Goal: Information Seeking & Learning: Learn about a topic

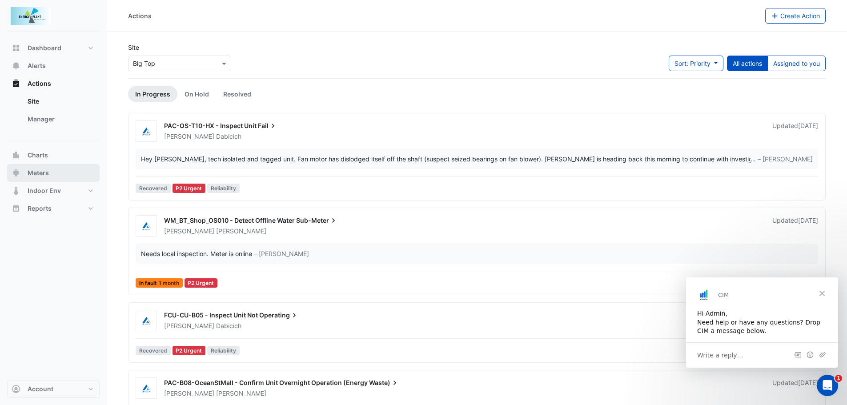
click at [36, 168] on span "Meters" at bounding box center [38, 172] width 21 height 9
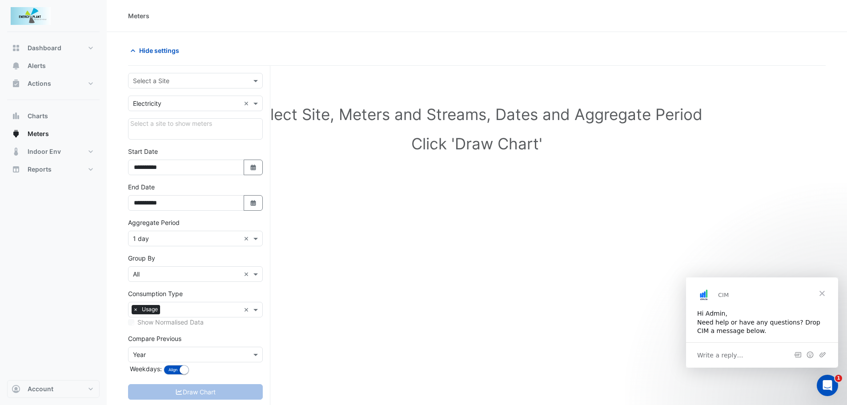
click at [178, 80] on input "text" at bounding box center [186, 80] width 107 height 9
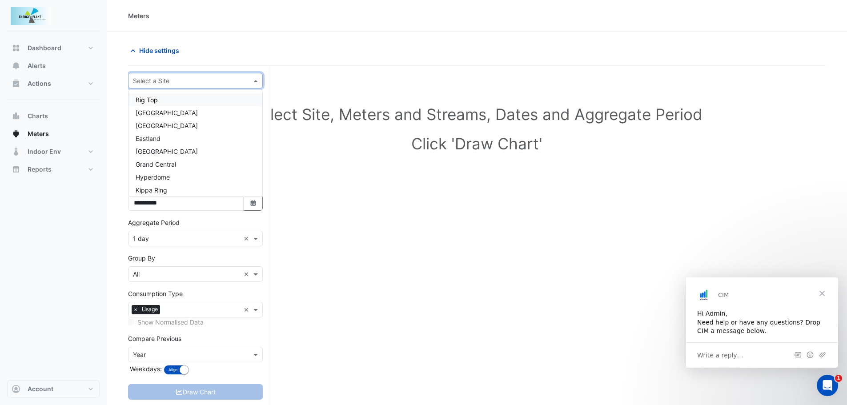
click at [150, 101] on span "Big Top" at bounding box center [147, 100] width 22 height 8
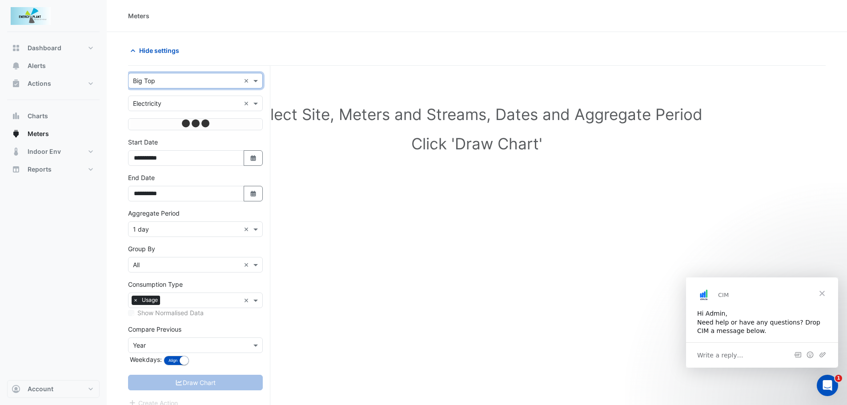
click at [151, 101] on input "text" at bounding box center [186, 103] width 107 height 9
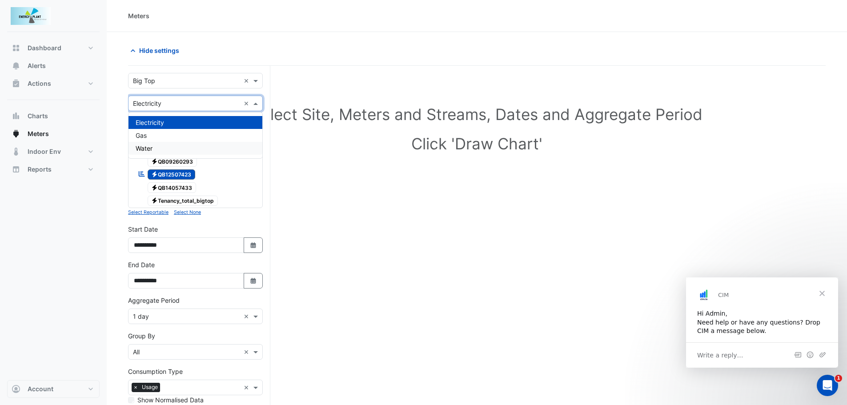
click at [146, 146] on span "Water" at bounding box center [144, 148] width 17 height 8
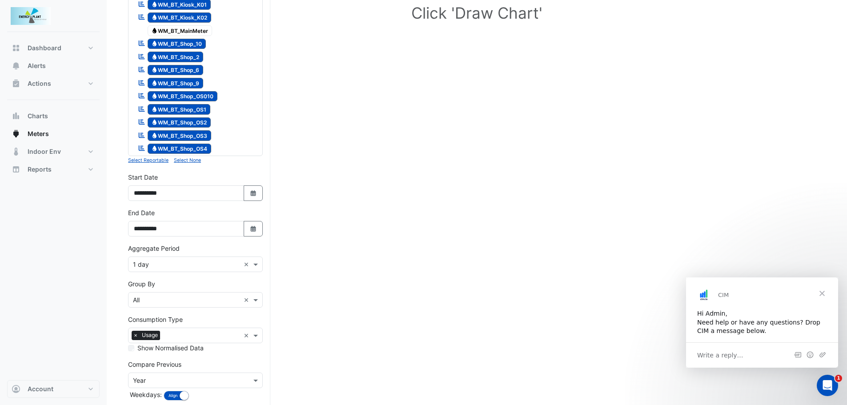
scroll to position [176, 0]
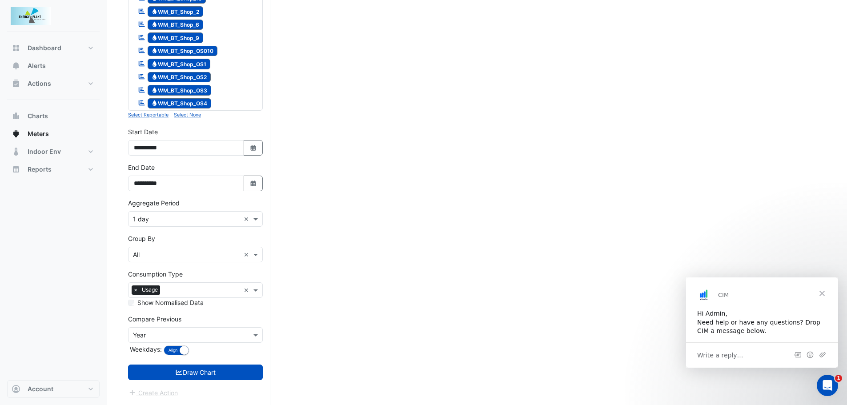
click at [169, 221] on input "text" at bounding box center [186, 219] width 107 height 9
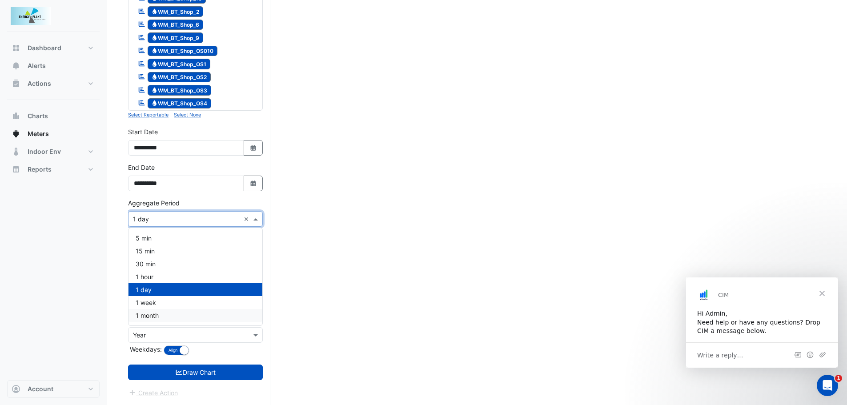
click at [154, 313] on span "1 month" at bounding box center [147, 316] width 23 height 8
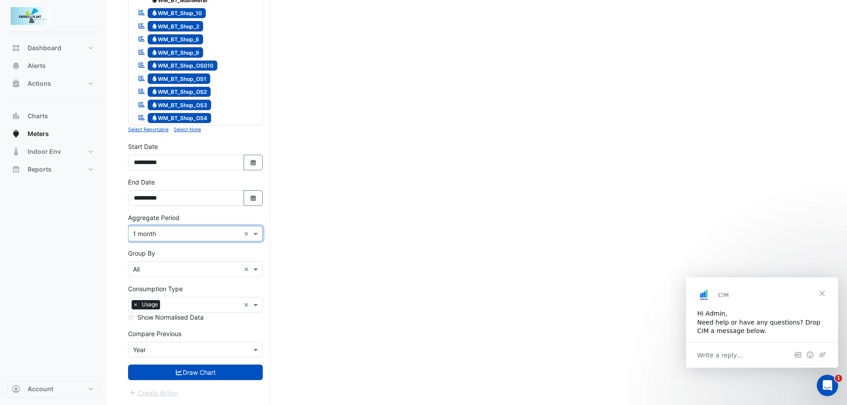
click at [200, 272] on input "text" at bounding box center [186, 269] width 107 height 9
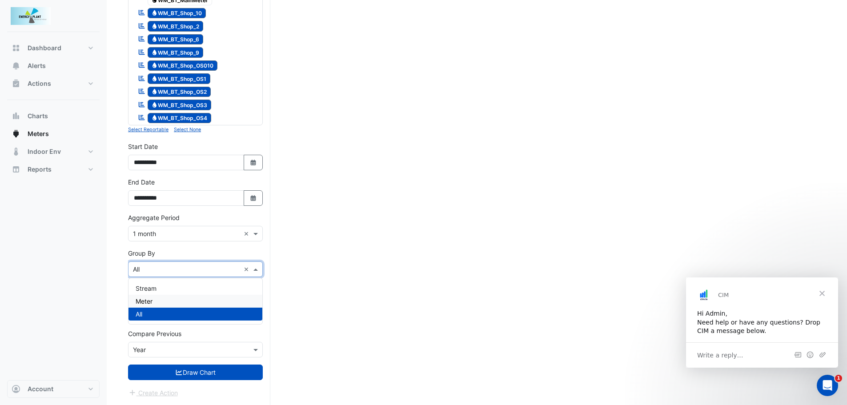
click at [164, 302] on div "Meter" at bounding box center [195, 301] width 134 height 13
click at [156, 350] on input "text" at bounding box center [186, 349] width 107 height 9
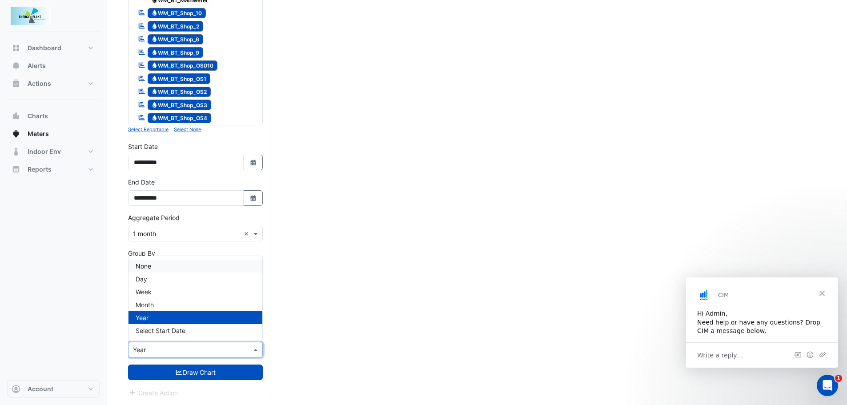
click at [159, 266] on div "None" at bounding box center [195, 266] width 134 height 13
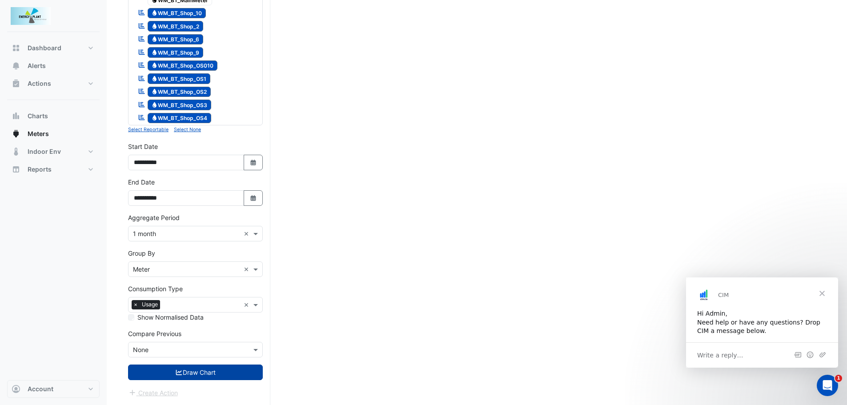
click at [198, 374] on button "Draw Chart" at bounding box center [195, 372] width 135 height 16
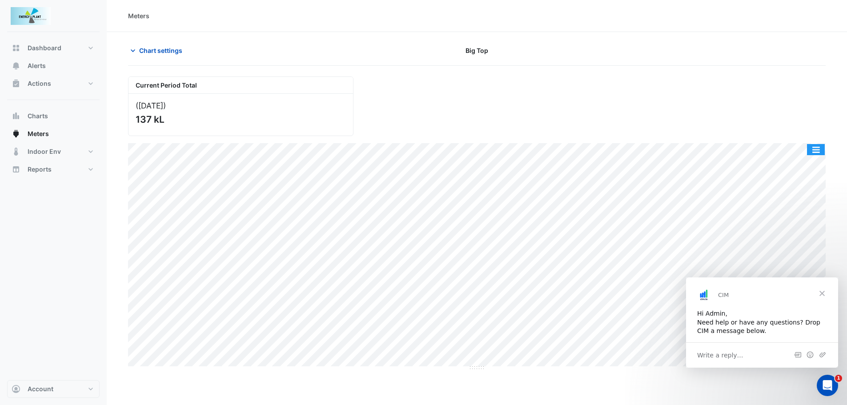
click at [821, 147] on button "button" at bounding box center [816, 149] width 18 height 11
click at [826, 297] on span "Close" at bounding box center [822, 293] width 32 height 32
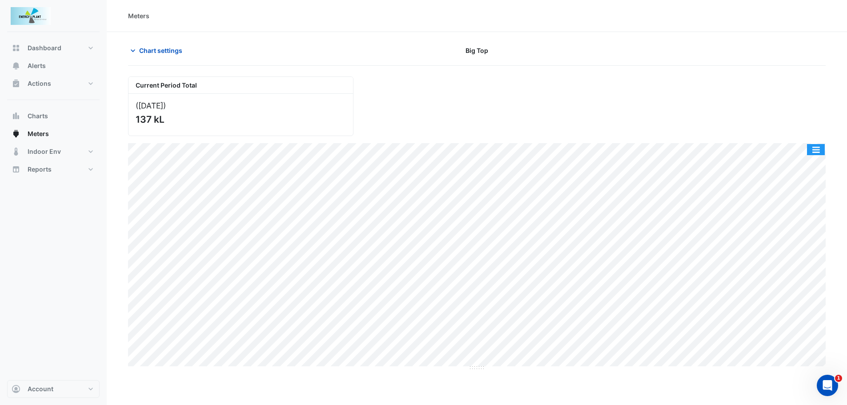
click at [816, 152] on button "button" at bounding box center [816, 149] width 18 height 11
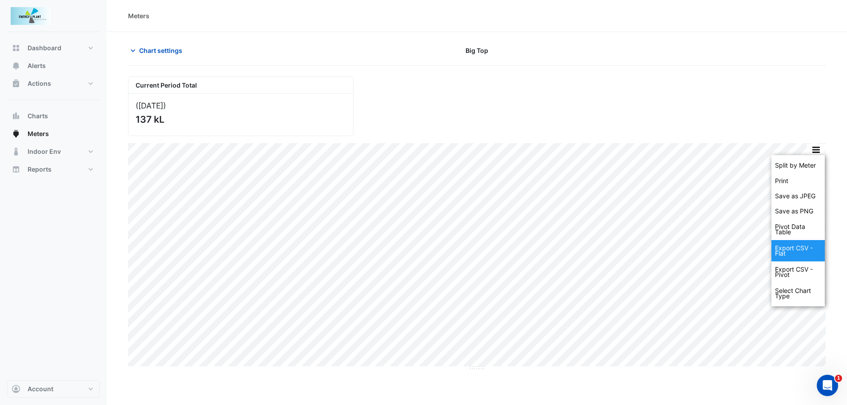
click at [791, 250] on div "Export CSV - Flat" at bounding box center [797, 250] width 53 height 21
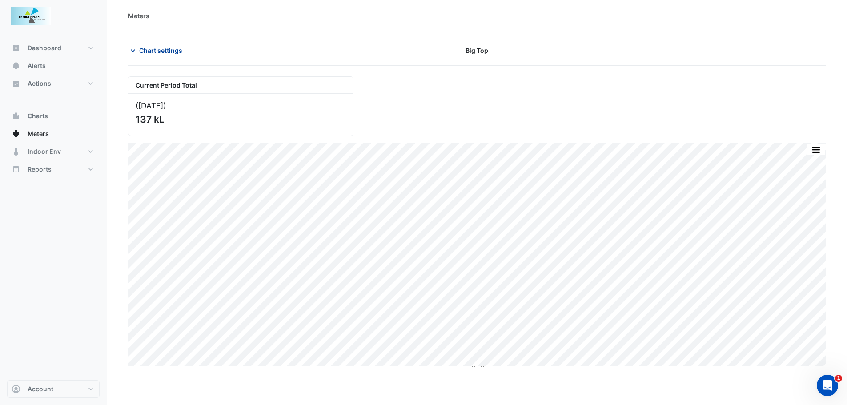
click at [146, 52] on span "Chart settings" at bounding box center [160, 50] width 43 height 9
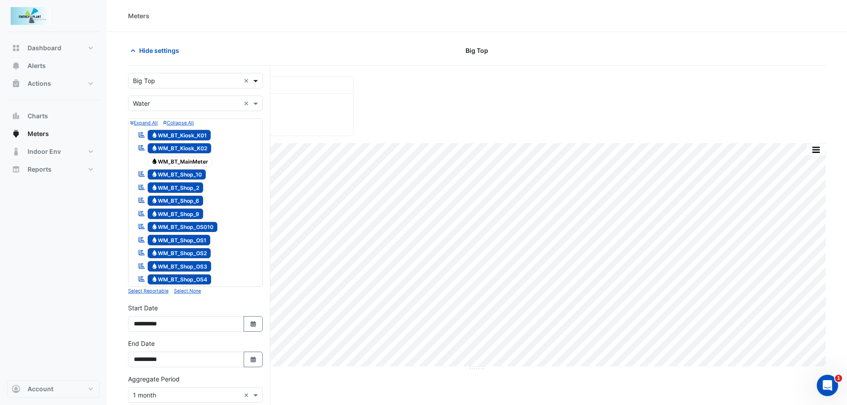
click at [258, 80] on span at bounding box center [256, 80] width 11 height 9
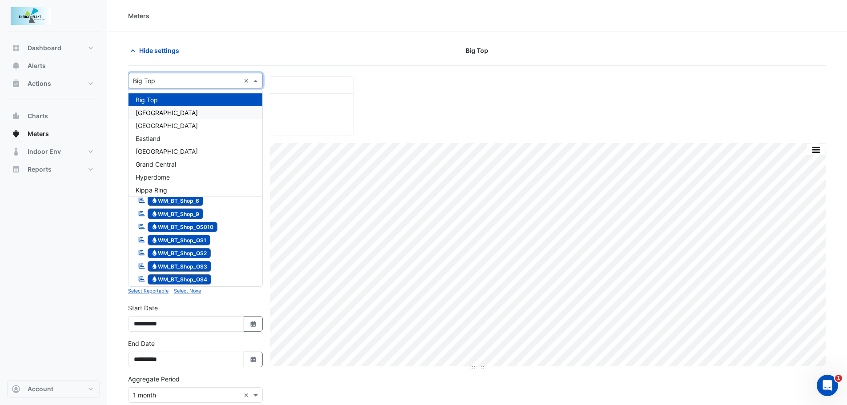
click at [193, 116] on div "[GEOGRAPHIC_DATA]" at bounding box center [195, 112] width 134 height 13
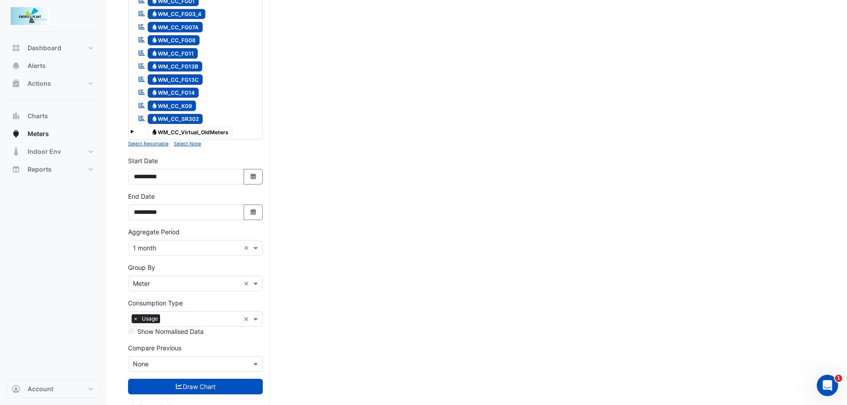
scroll to position [672, 0]
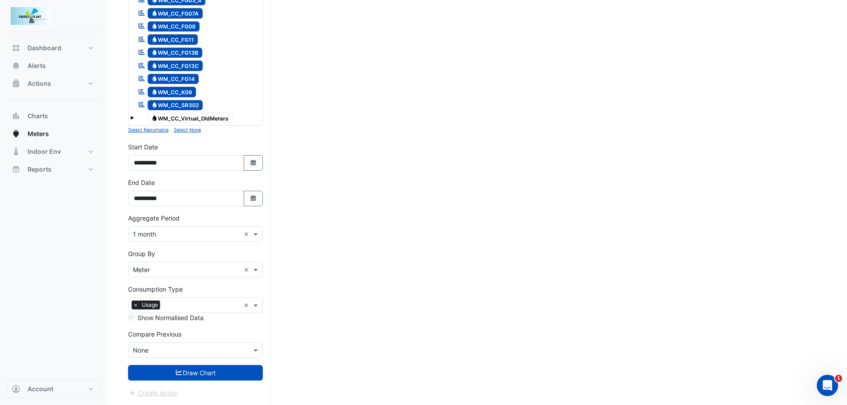
drag, startPoint x: 192, startPoint y: 373, endPoint x: 220, endPoint y: 372, distance: 27.1
click at [193, 373] on button "Draw Chart" at bounding box center [195, 373] width 135 height 16
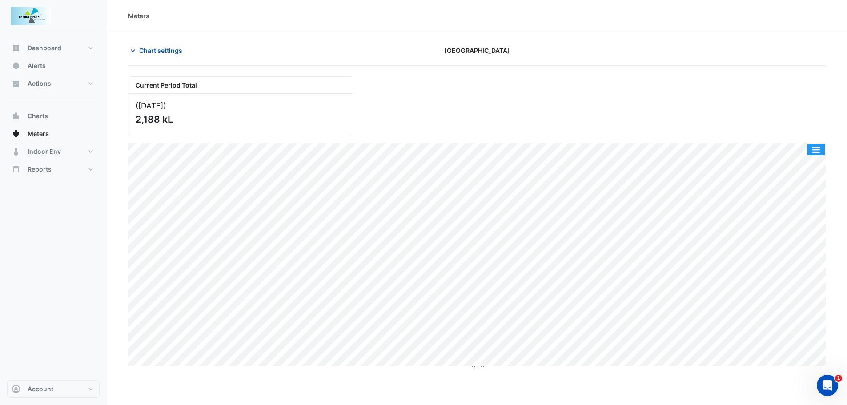
click at [813, 150] on button "button" at bounding box center [816, 149] width 18 height 11
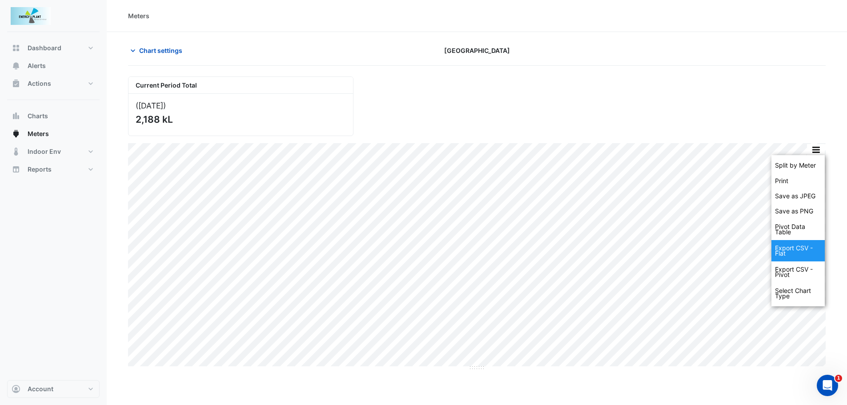
click at [792, 248] on div "Export CSV - Flat" at bounding box center [797, 250] width 53 height 21
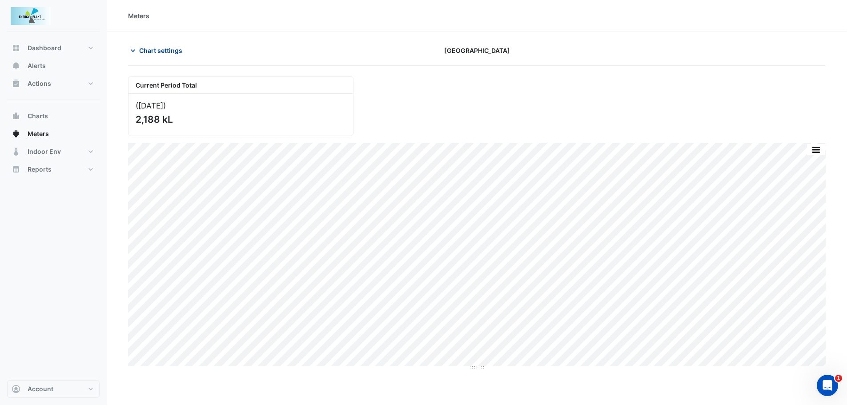
click at [159, 46] on span "Chart settings" at bounding box center [160, 50] width 43 height 9
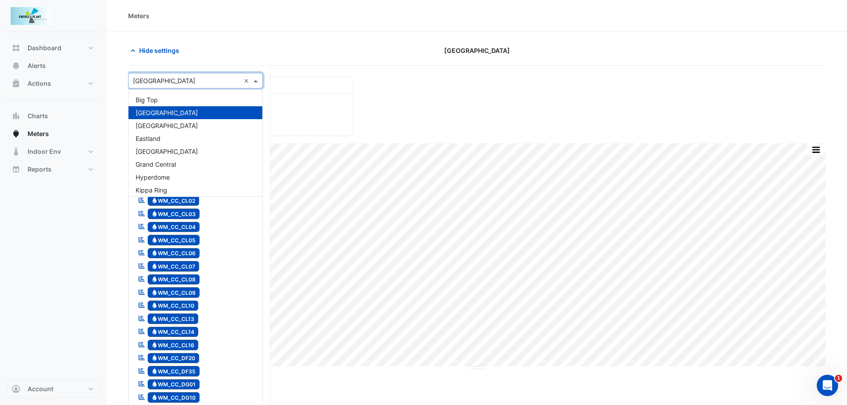
click at [258, 80] on span at bounding box center [256, 80] width 11 height 9
click at [185, 125] on div "[GEOGRAPHIC_DATA]" at bounding box center [195, 125] width 134 height 13
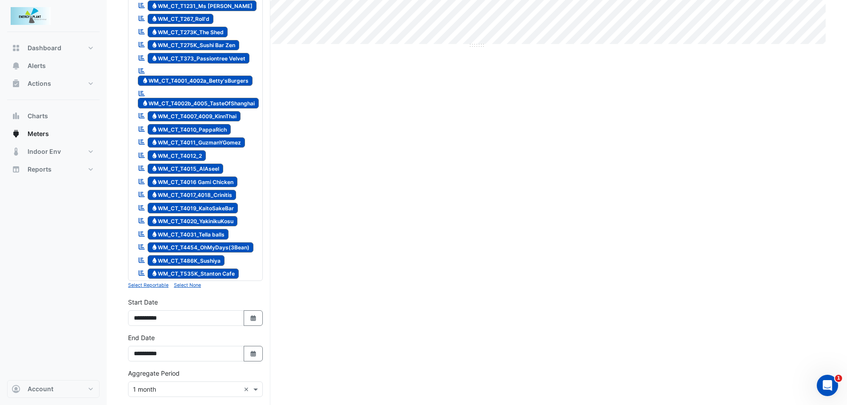
scroll to position [444, 0]
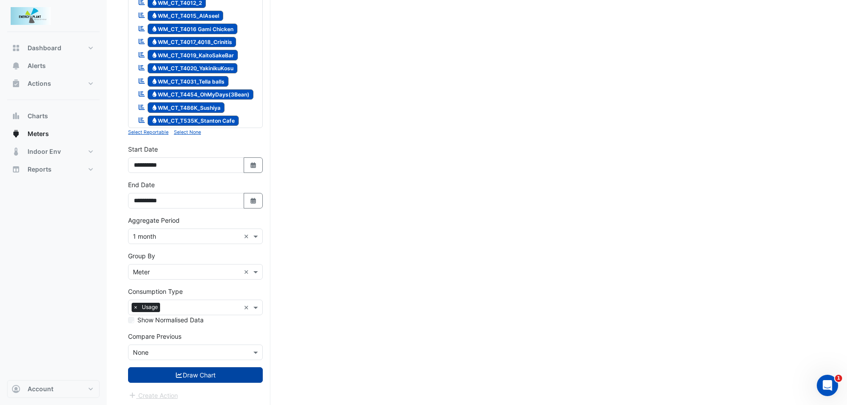
click at [178, 372] on icon "submit" at bounding box center [179, 375] width 8 height 6
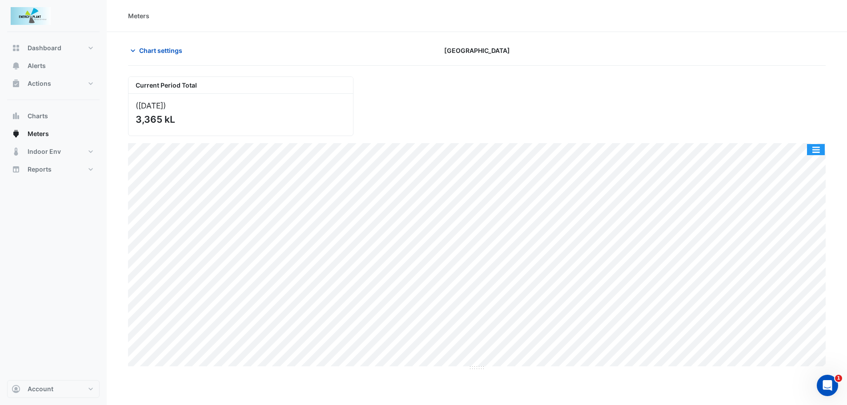
click at [815, 149] on button "button" at bounding box center [816, 149] width 18 height 11
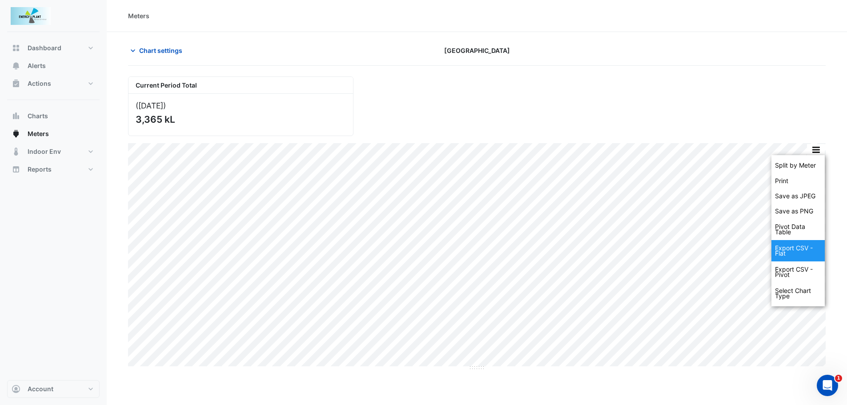
drag, startPoint x: 800, startPoint y: 235, endPoint x: 800, endPoint y: 247, distance: 11.6
click at [800, 247] on div "Split by Meter Print Save as JPEG Save as PNG Pivot Data Table Export CSV - Fla…" at bounding box center [797, 230] width 53 height 151
click at [800, 247] on div "Export CSV - Flat" at bounding box center [797, 250] width 53 height 21
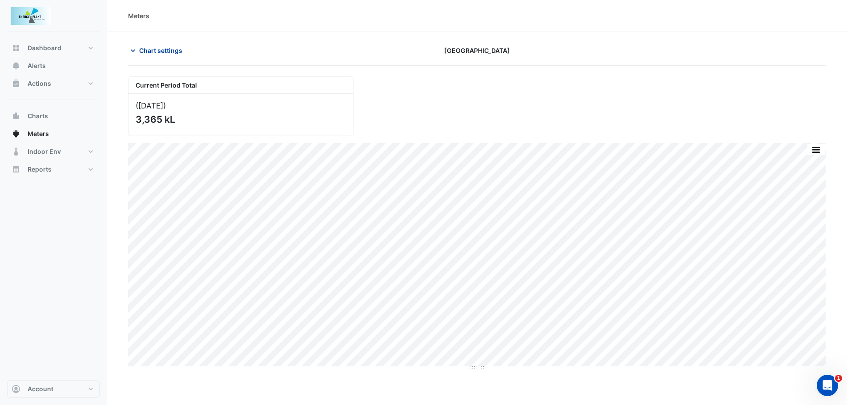
click at [174, 53] on span "Chart settings" at bounding box center [160, 50] width 43 height 9
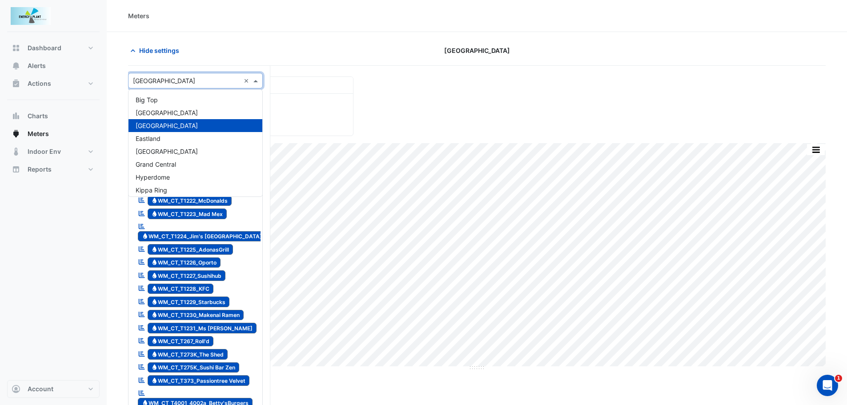
click at [253, 78] on span at bounding box center [256, 80] width 11 height 9
click at [158, 143] on div "Eastland" at bounding box center [195, 138] width 134 height 13
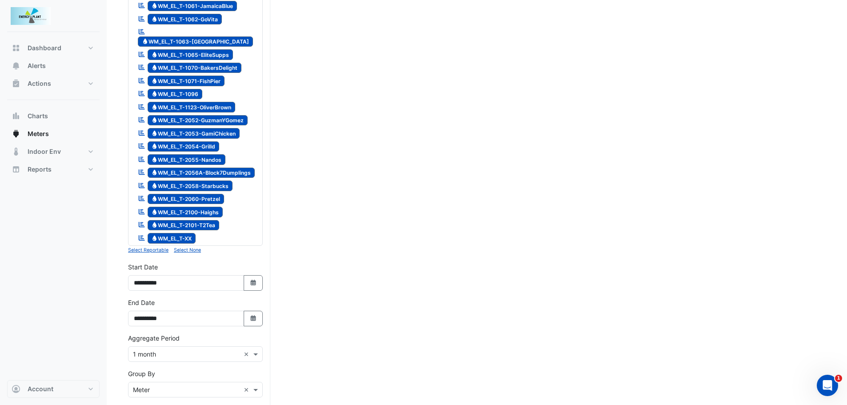
scroll to position [1022, 0]
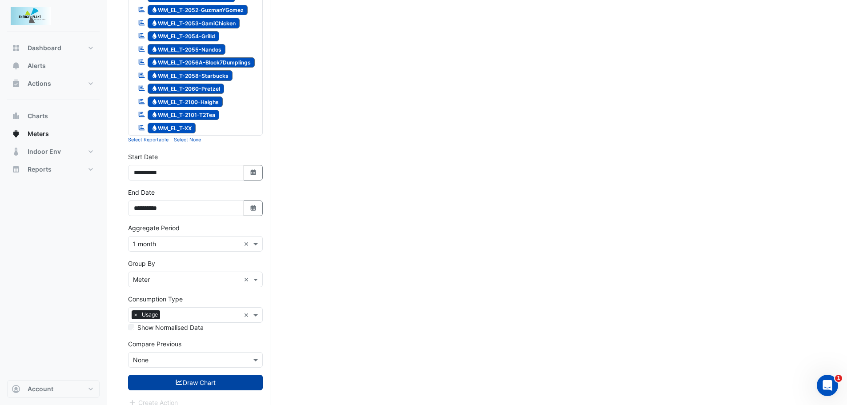
click at [194, 380] on button "Draw Chart" at bounding box center [195, 383] width 135 height 16
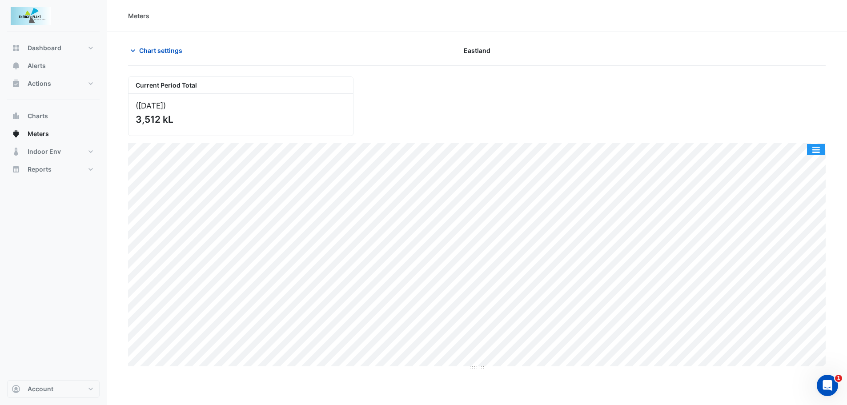
click at [820, 148] on button "button" at bounding box center [816, 149] width 18 height 11
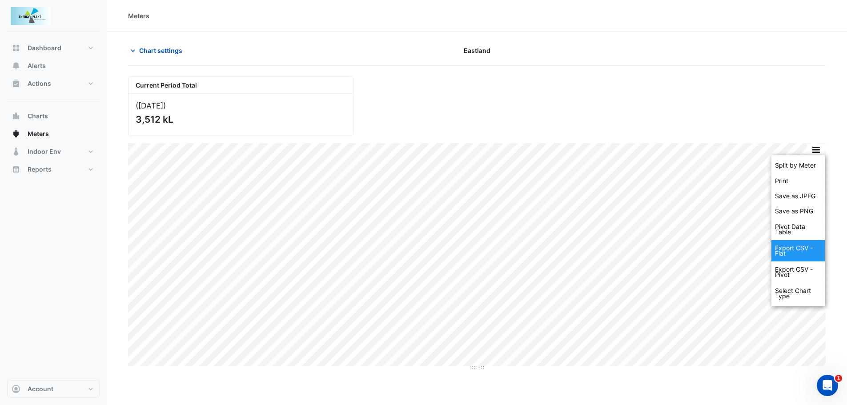
click at [798, 245] on div "Export CSV - Flat" at bounding box center [797, 250] width 53 height 21
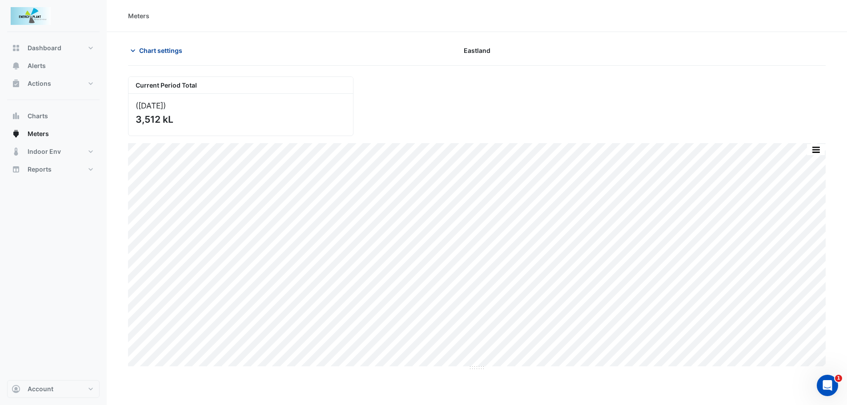
click at [155, 49] on span "Chart settings" at bounding box center [160, 50] width 43 height 9
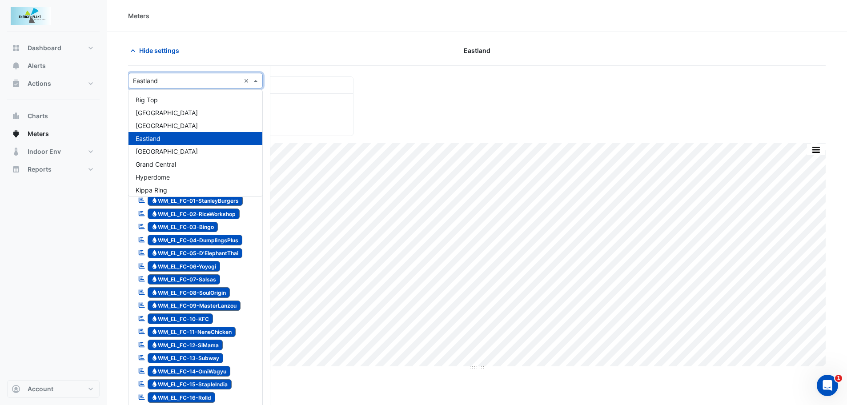
click at [253, 80] on span at bounding box center [256, 80] width 11 height 9
click at [161, 155] on span "[GEOGRAPHIC_DATA]" at bounding box center [167, 152] width 62 height 8
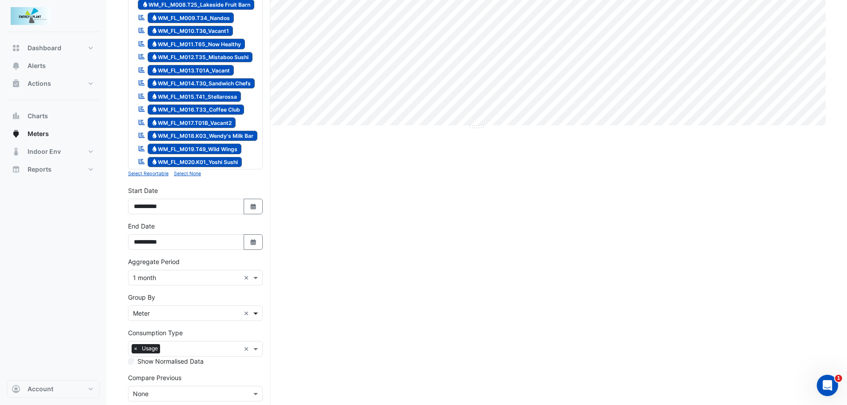
scroll to position [267, 0]
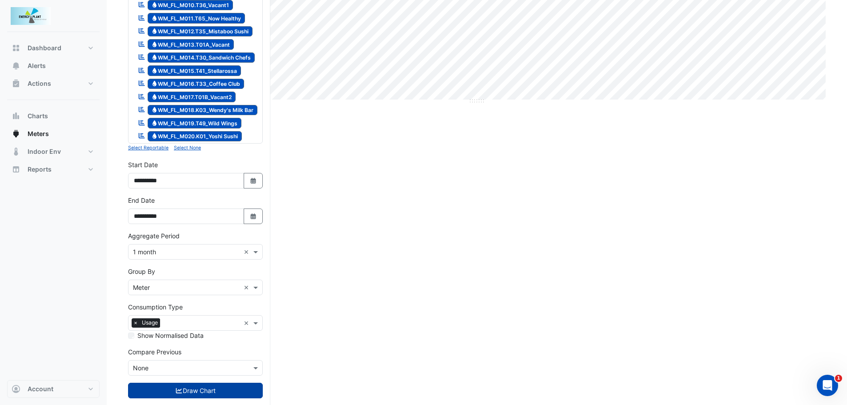
click at [168, 386] on button "Draw Chart" at bounding box center [195, 391] width 135 height 16
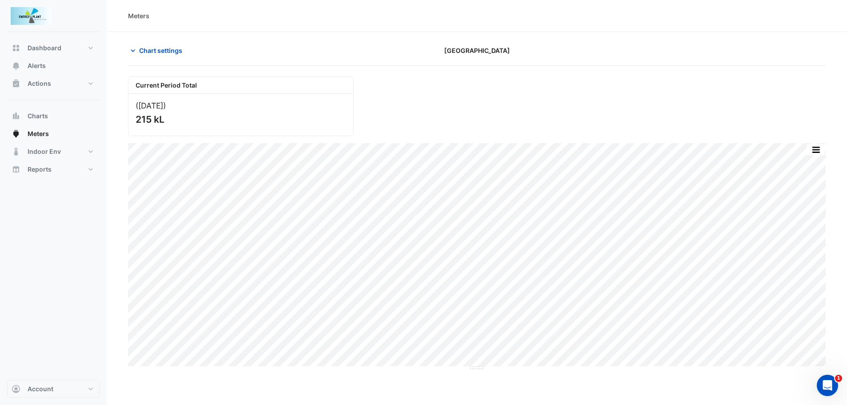
click at [819, 149] on button "button" at bounding box center [816, 149] width 18 height 11
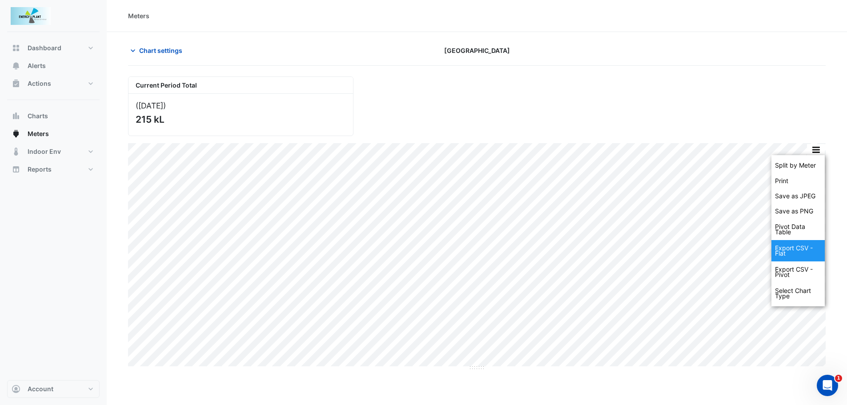
click at [789, 251] on div "Export CSV - Flat" at bounding box center [797, 250] width 53 height 21
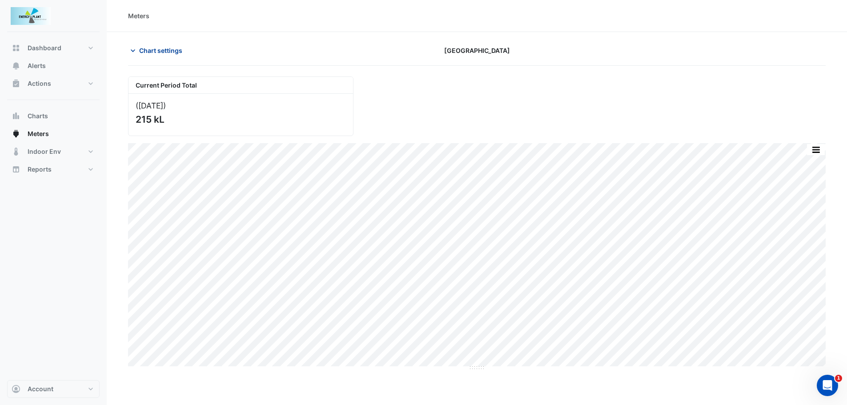
click at [159, 49] on span "Chart settings" at bounding box center [160, 50] width 43 height 9
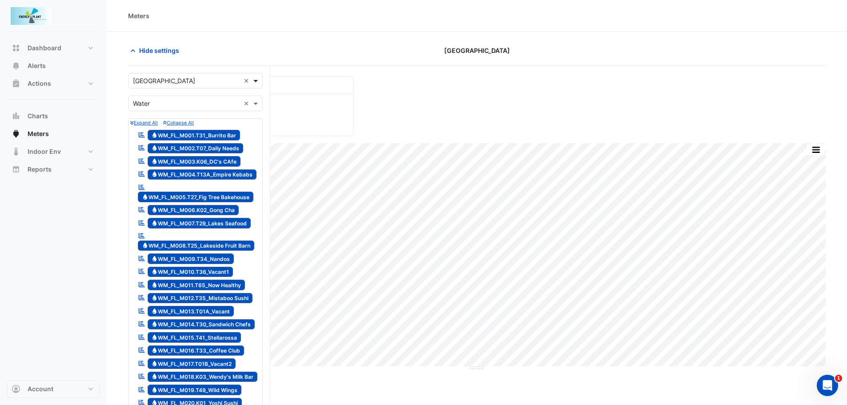
click at [255, 80] on span at bounding box center [256, 80] width 11 height 9
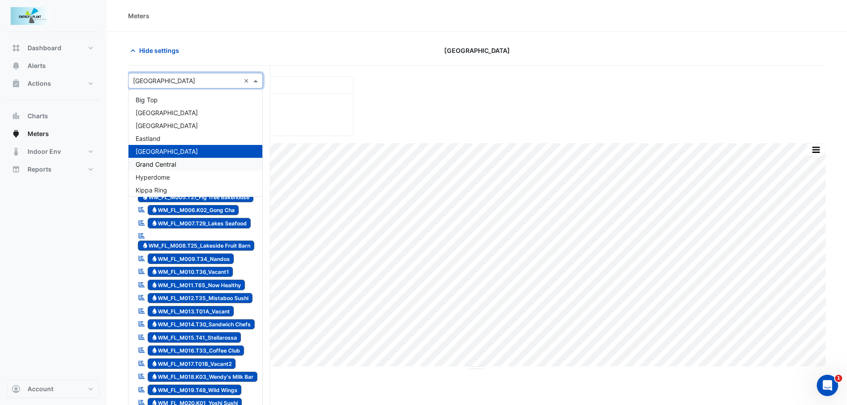
click at [169, 163] on span "Grand Central" at bounding box center [156, 164] width 40 height 8
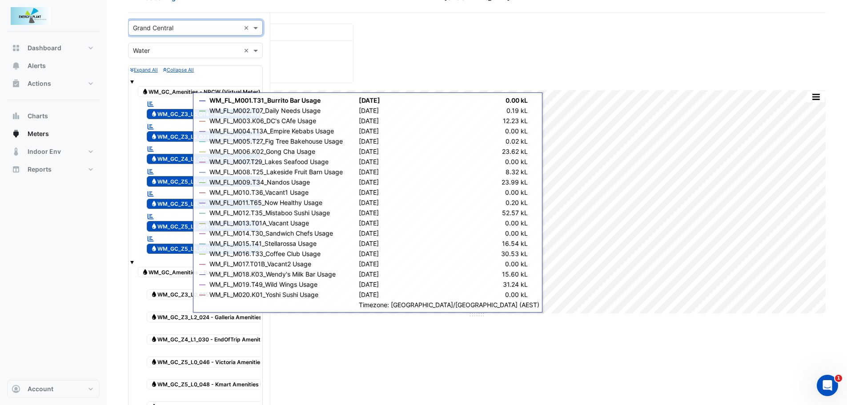
scroll to position [133, 0]
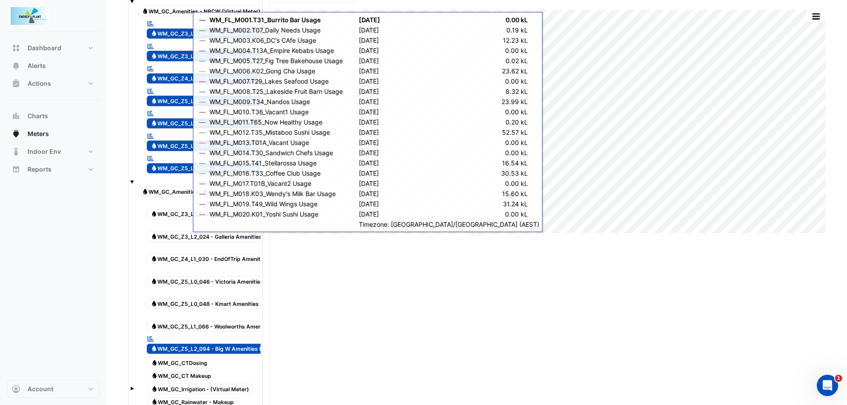
click at [157, 189] on span "Water WM_GC_Amenities - Rainwater (Virtual Meter)" at bounding box center [206, 191] width 136 height 11
click at [163, 216] on span "Water WM_GC_Z3_L0_015 - Restaurant Precinct Amenities RainWater" at bounding box center [236, 214] width 179 height 11
click at [168, 240] on span "Water WM_GC_Z3_L2_024 - Galleria Amenities RainWater" at bounding box center [220, 236] width 147 height 11
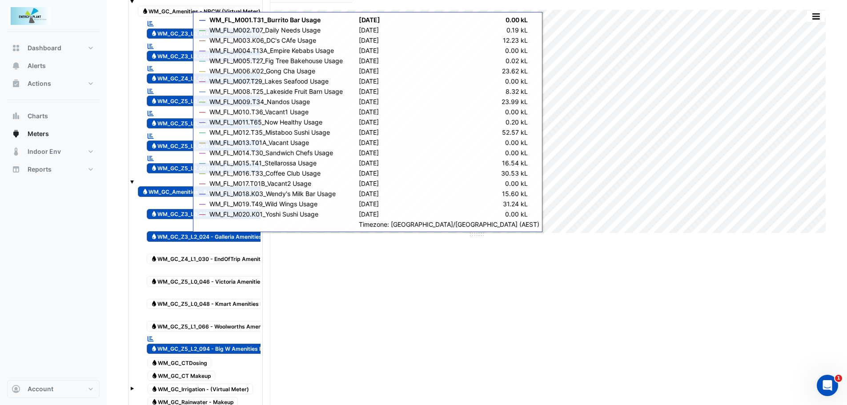
click at [168, 258] on span "Water WM_GC_Z4_L1_030 - EndOfTrip Amenities RainWater" at bounding box center [223, 259] width 153 height 11
click at [172, 279] on span "Water WM_GC_Z5_L0_046 - Victoria Amenities RainWater" at bounding box center [221, 281] width 148 height 11
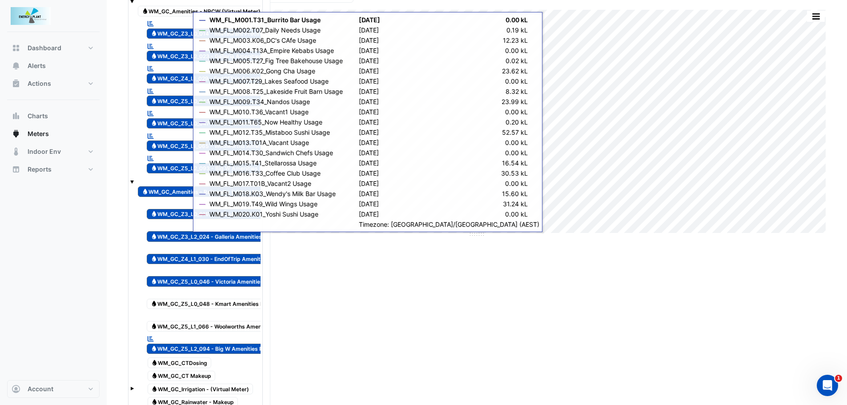
drag, startPoint x: 167, startPoint y: 302, endPoint x: 167, endPoint y: 319, distance: 16.9
click at [167, 303] on span "Water WM_GC_Z5_L0_048 - Kmart Amenities RainWater" at bounding box center [219, 304] width 144 height 11
click at [166, 321] on div "Water WM_GC_Z5_L1_066 - Woolworths AmenitiesRainWater" at bounding box center [224, 322] width 160 height 22
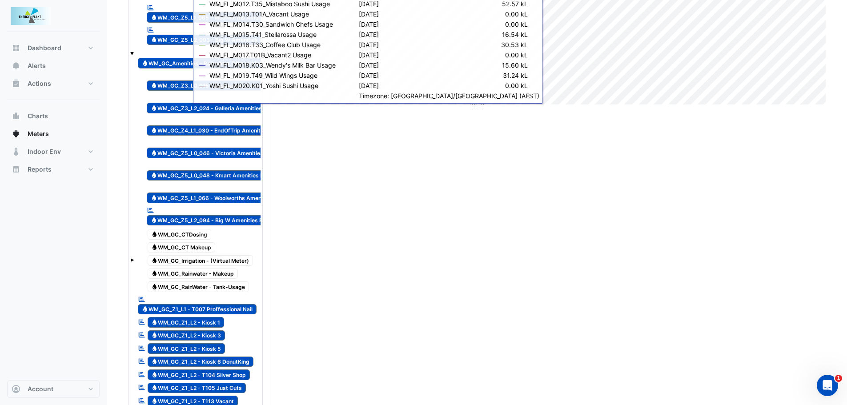
scroll to position [267, 0]
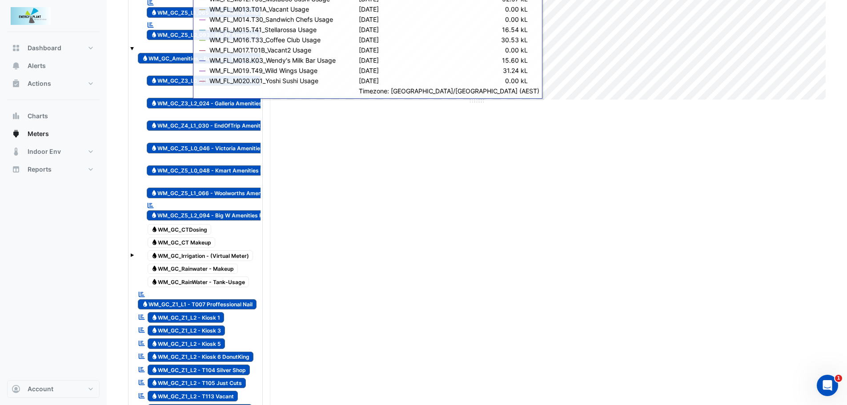
click at [192, 227] on span "Water WM_GC_CTDosing" at bounding box center [180, 229] width 64 height 11
click at [191, 244] on span "Water WM_GC_CT Makeup" at bounding box center [182, 242] width 68 height 11
click at [191, 256] on span "Water WM_GC_Irrigation - (Virtual Meter)" at bounding box center [201, 255] width 106 height 11
click at [194, 267] on span "Water WM_GC_Rainwater - Makeup" at bounding box center [193, 269] width 91 height 11
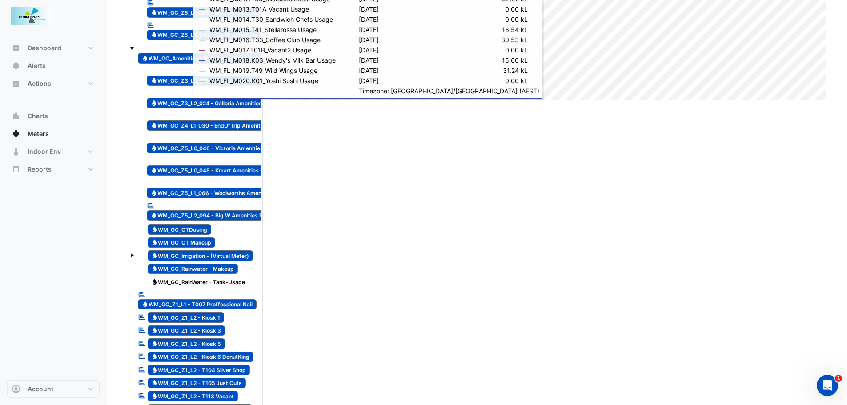
click at [194, 280] on span "Water WM_GC_RainWater - Tank-Usage" at bounding box center [199, 281] width 102 height 11
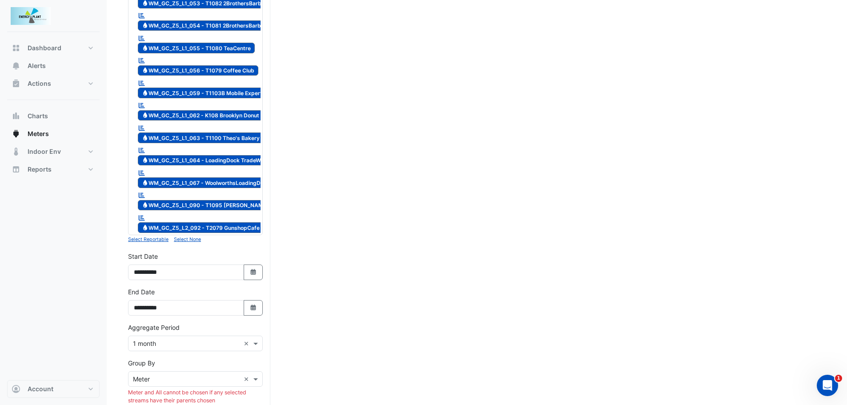
scroll to position [1467, 0]
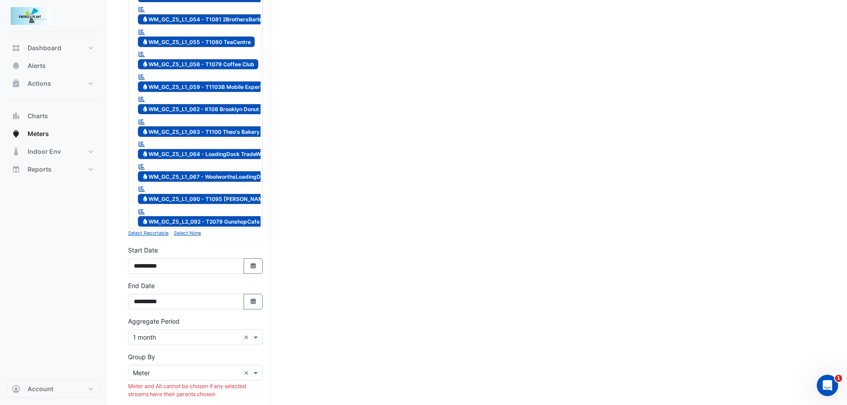
click at [156, 365] on div "× Meter ×" at bounding box center [195, 373] width 135 height 16
click at [144, 388] on div "All" at bounding box center [195, 386] width 134 height 13
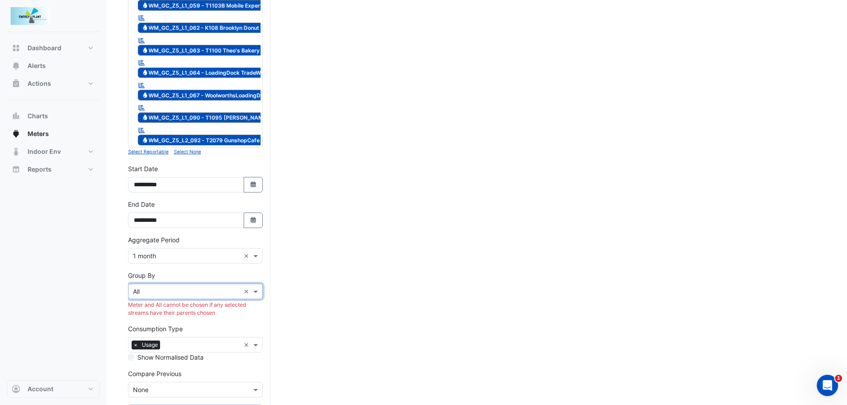
scroll to position [1556, 0]
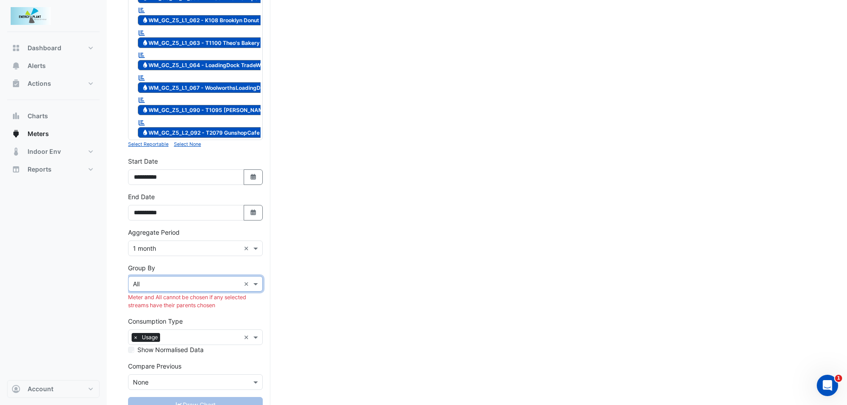
click at [172, 280] on input "text" at bounding box center [186, 284] width 107 height 9
click at [163, 270] on div "Stream" at bounding box center [195, 272] width 134 height 13
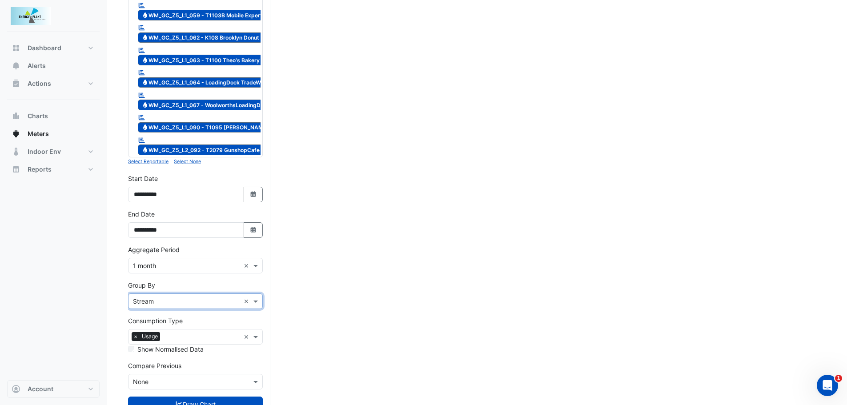
scroll to position [1539, 0]
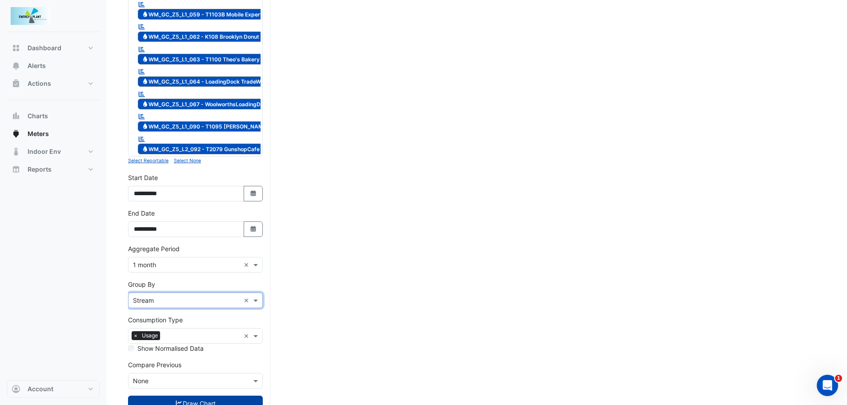
click at [184, 396] on button "Draw Chart" at bounding box center [195, 404] width 135 height 16
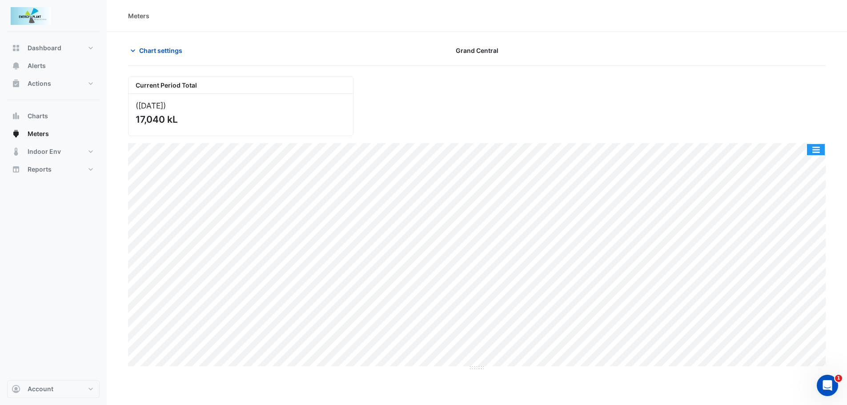
click at [813, 150] on button "button" at bounding box center [816, 149] width 18 height 11
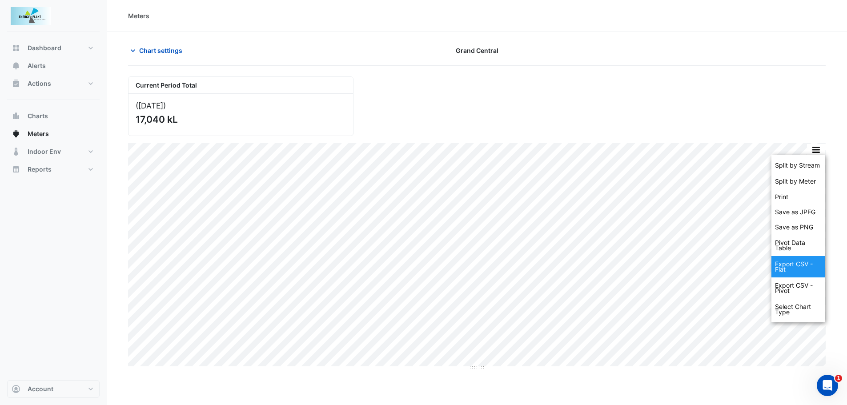
click at [790, 267] on div "Export CSV - Flat" at bounding box center [797, 266] width 53 height 21
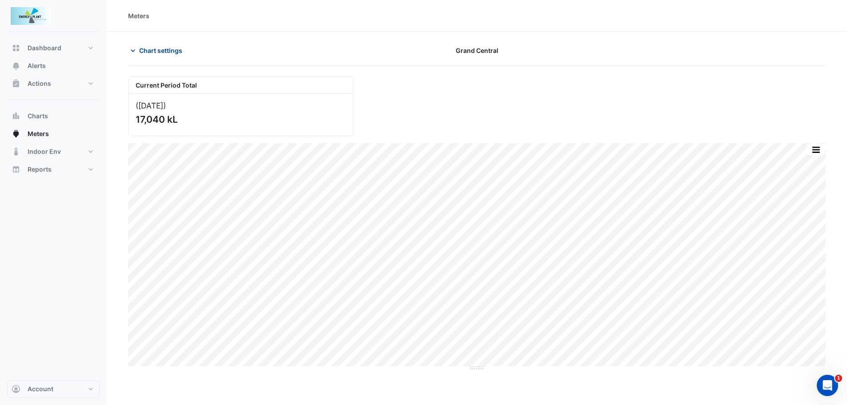
click at [167, 51] on span "Chart settings" at bounding box center [160, 50] width 43 height 9
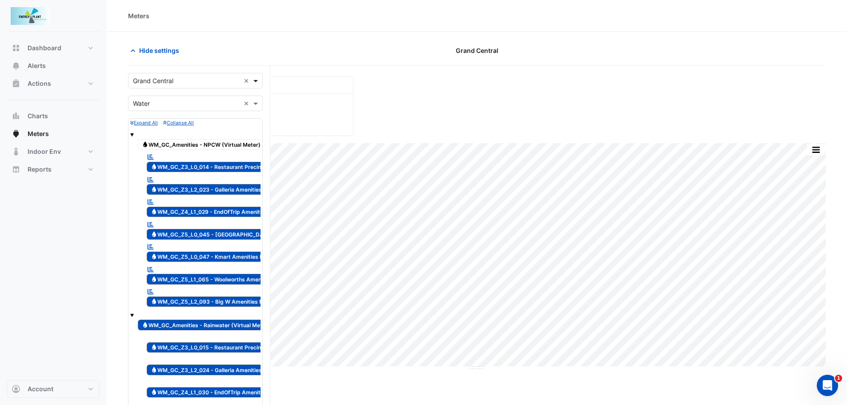
click at [256, 83] on span at bounding box center [256, 80] width 11 height 9
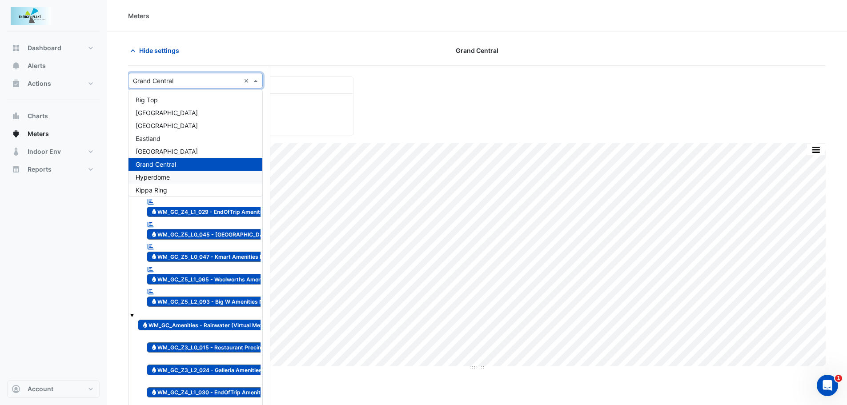
click at [169, 176] on span "Hyperdome" at bounding box center [153, 177] width 34 height 8
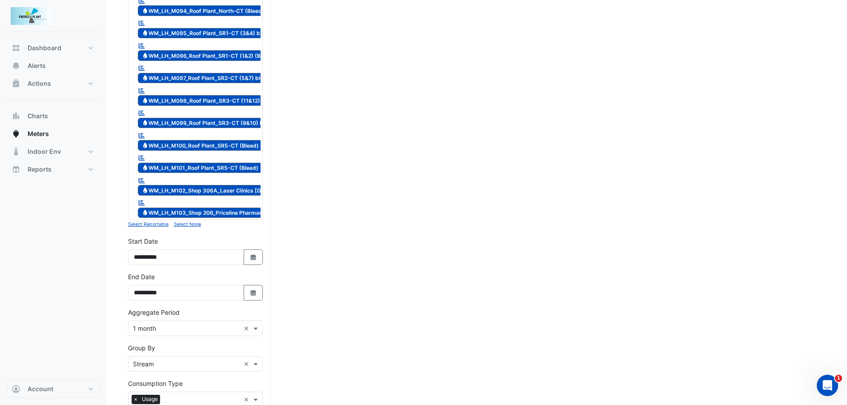
scroll to position [2013, 0]
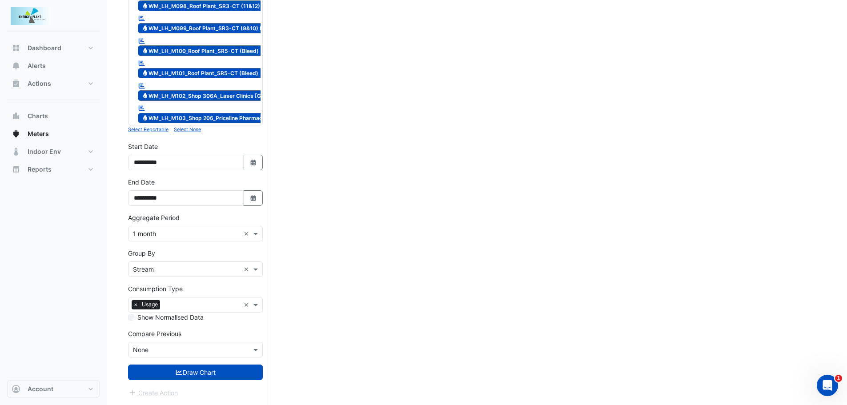
click at [164, 268] on input "text" at bounding box center [186, 269] width 107 height 9
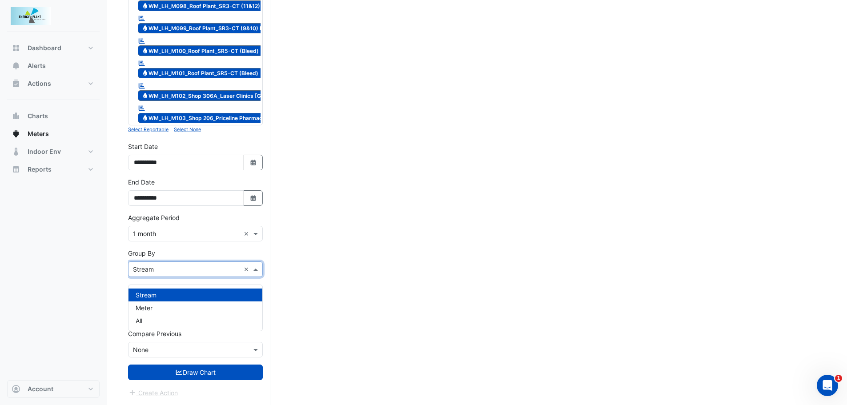
click at [154, 301] on div "Meter" at bounding box center [195, 307] width 134 height 13
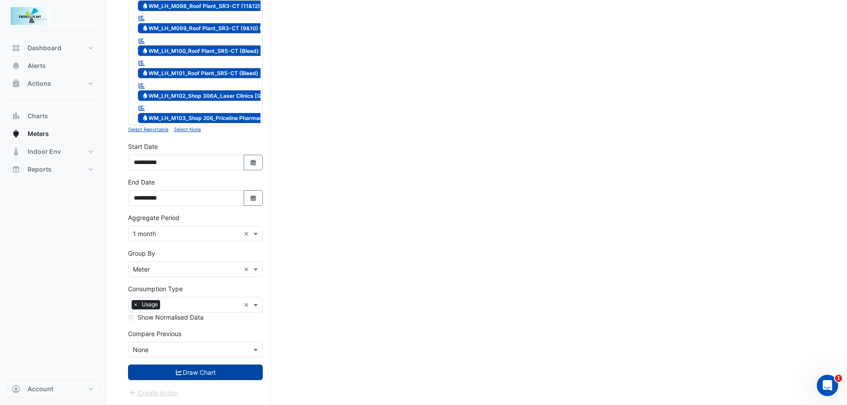
click at [194, 375] on button "Draw Chart" at bounding box center [195, 372] width 135 height 16
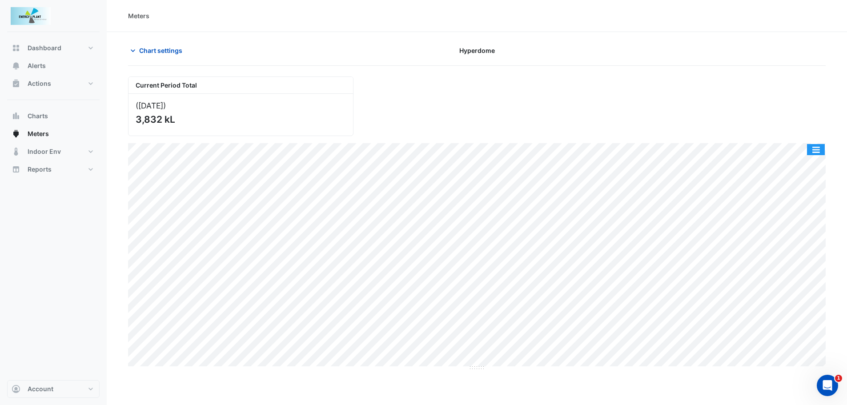
click at [815, 150] on button "button" at bounding box center [816, 149] width 18 height 11
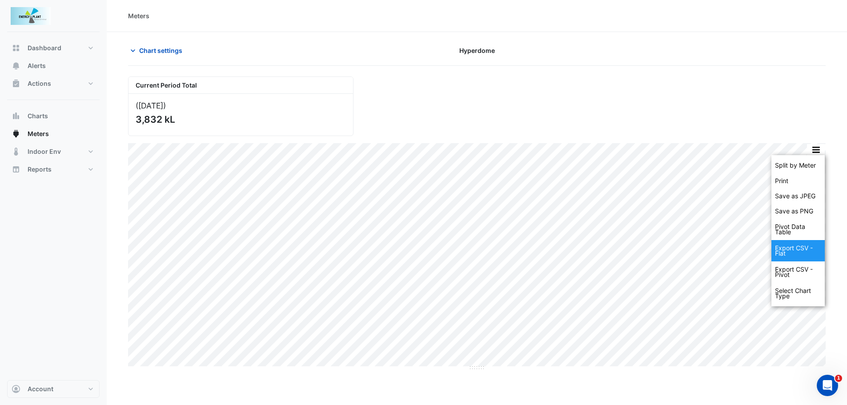
click at [793, 251] on div "Export CSV - Flat" at bounding box center [797, 250] width 53 height 21
click at [797, 246] on div "Export CSV - Flat" at bounding box center [797, 250] width 53 height 21
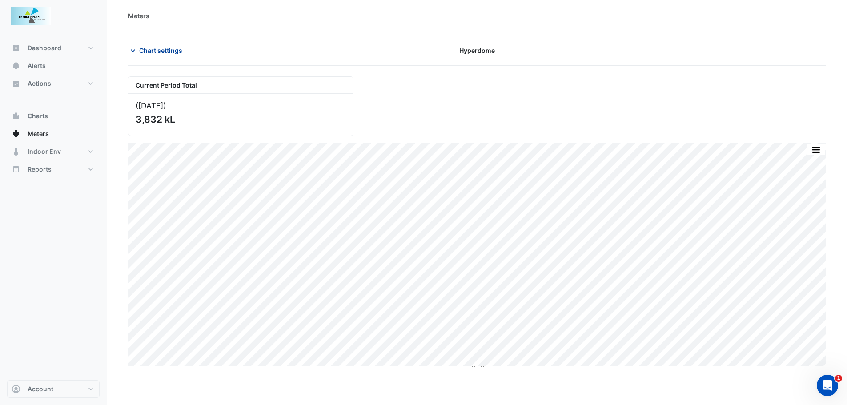
click at [168, 48] on span "Chart settings" at bounding box center [160, 50] width 43 height 9
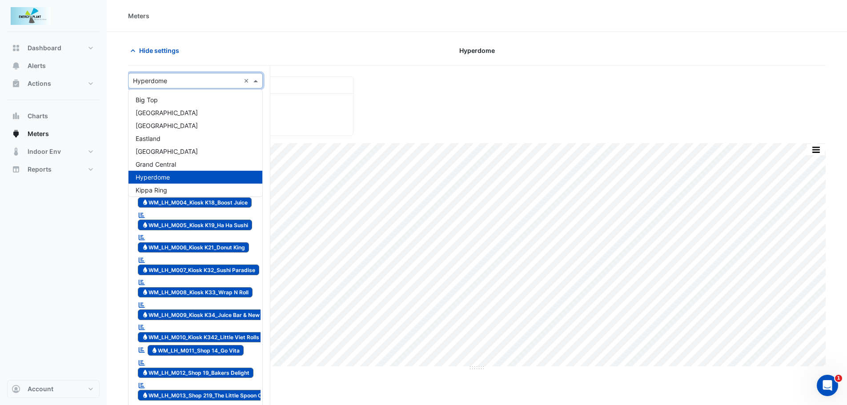
click at [252, 80] on span at bounding box center [256, 80] width 11 height 9
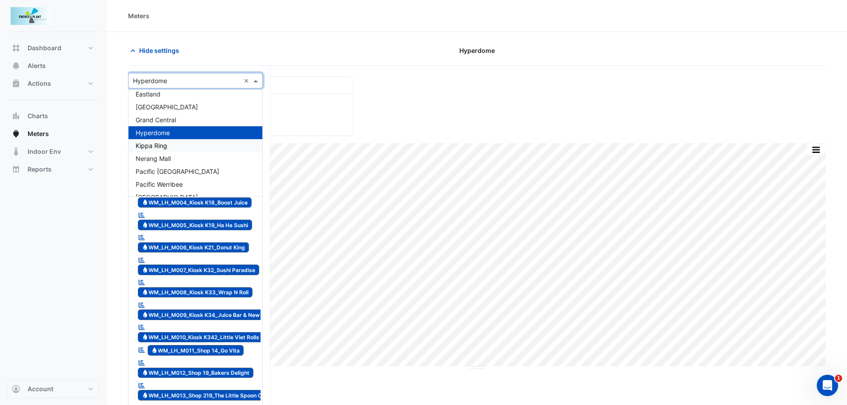
click at [167, 146] on span "Kippa Ring" at bounding box center [152, 146] width 32 height 8
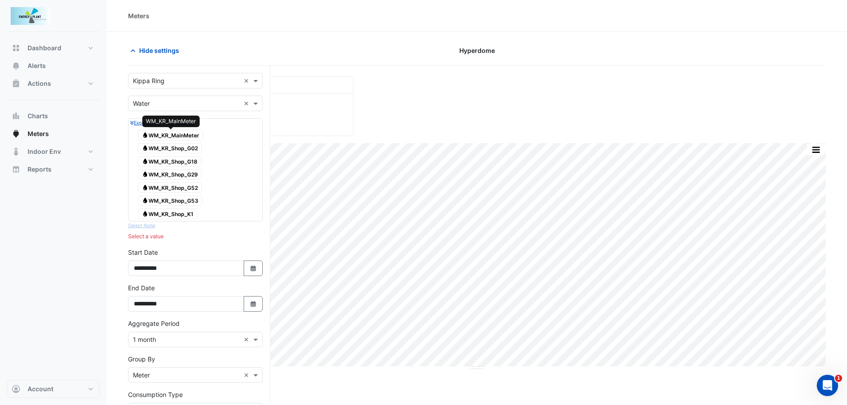
click at [194, 137] on span "Water WM_KR_MainMeter" at bounding box center [170, 135] width 65 height 11
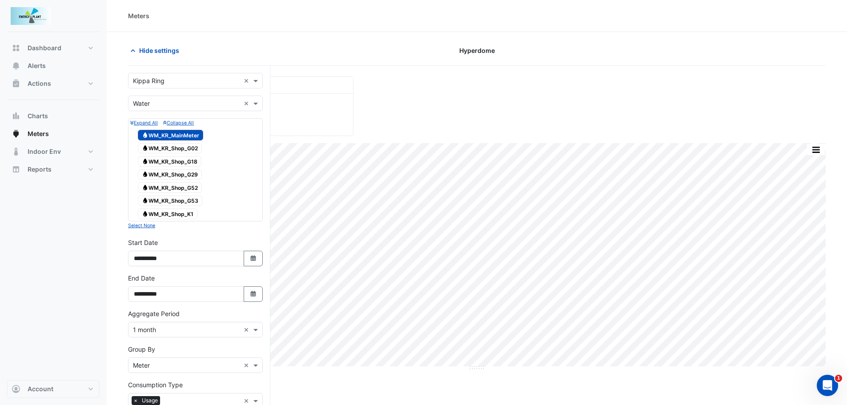
click at [185, 142] on div "Water WM_KR_Shop_G02" at bounding box center [170, 148] width 68 height 12
click at [184, 155] on div at bounding box center [195, 154] width 130 height 1
click at [182, 165] on span "Water WM_KR_Shop_G18" at bounding box center [170, 161] width 64 height 11
click at [179, 174] on span "Water WM_KR_Shop_G29" at bounding box center [170, 174] width 64 height 11
drag, startPoint x: 180, startPoint y: 186, endPoint x: 182, endPoint y: 199, distance: 13.4
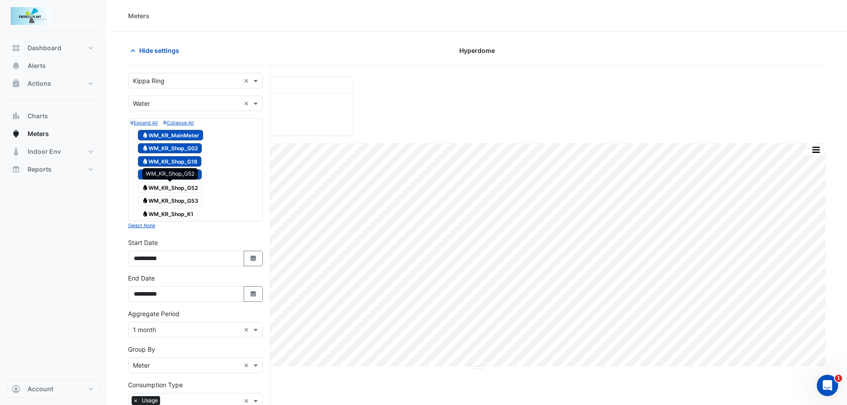
click at [181, 187] on span "Water WM_KR_Shop_G52" at bounding box center [170, 187] width 64 height 11
click at [182, 199] on span "Water WM_KR_Shop_G53" at bounding box center [170, 201] width 64 height 11
drag, startPoint x: 178, startPoint y: 213, endPoint x: 192, endPoint y: 209, distance: 14.7
click at [178, 212] on span "Water WM_KR_Shop_K1" at bounding box center [168, 213] width 60 height 11
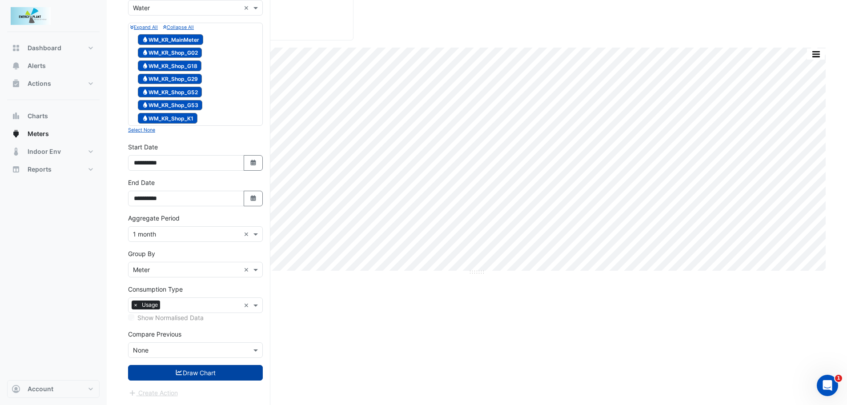
click at [210, 371] on button "Draw Chart" at bounding box center [195, 373] width 135 height 16
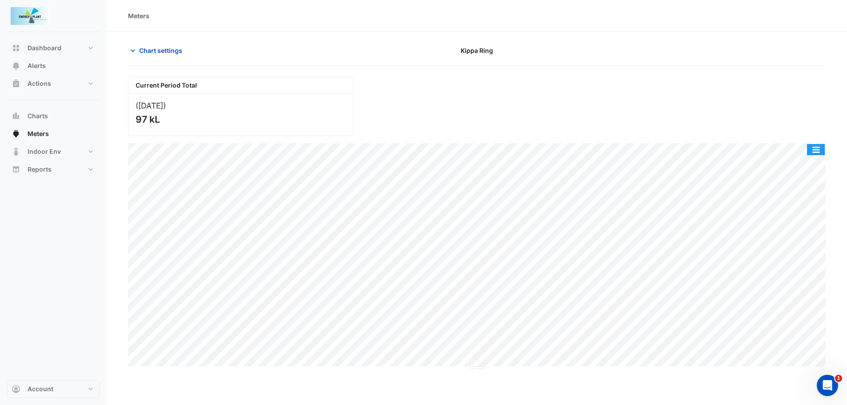
click at [822, 148] on button "button" at bounding box center [816, 149] width 18 height 11
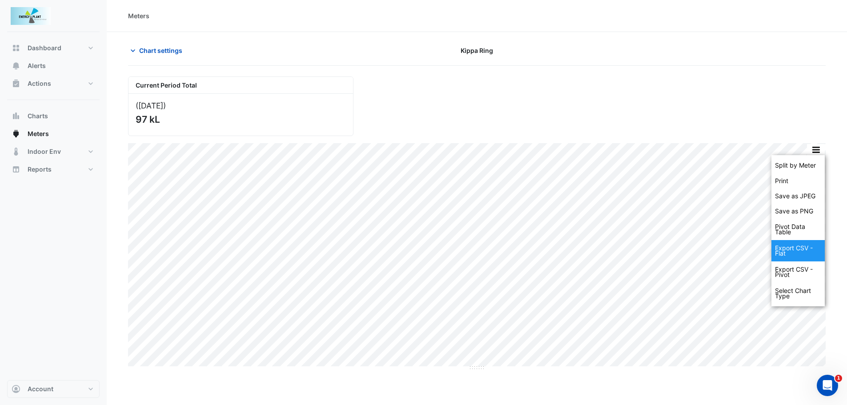
click at [788, 256] on div "Export CSV - Flat" at bounding box center [797, 250] width 53 height 21
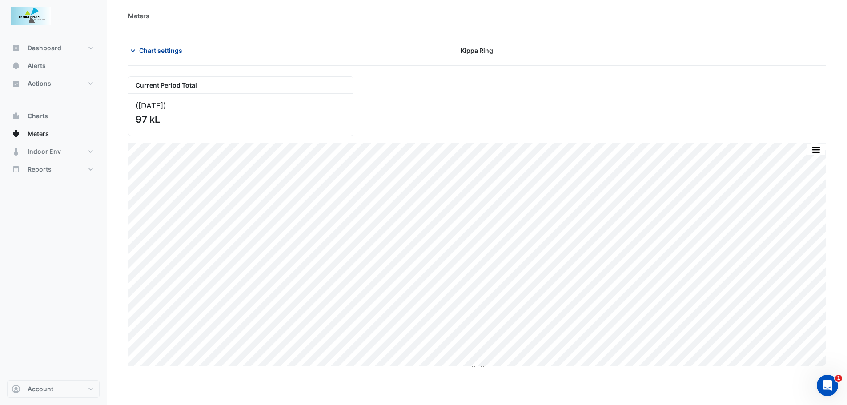
click at [164, 57] on button "Chart settings" at bounding box center [158, 51] width 60 height 16
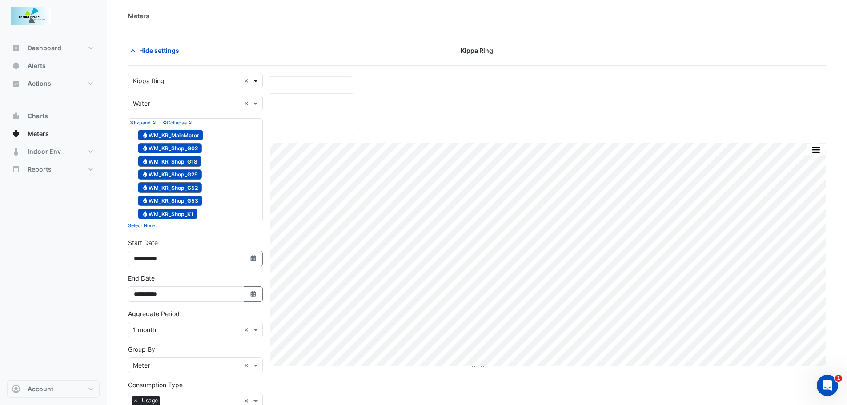
click at [259, 80] on span at bounding box center [256, 80] width 11 height 9
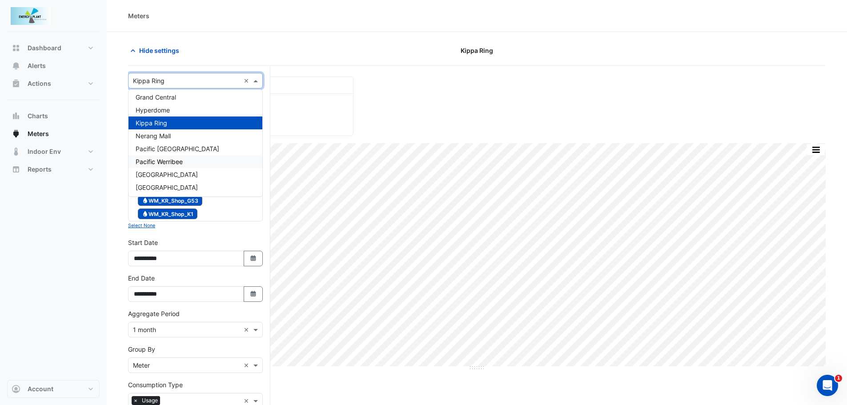
scroll to position [68, 0]
click at [154, 135] on span "Nerang Mall" at bounding box center [153, 135] width 35 height 8
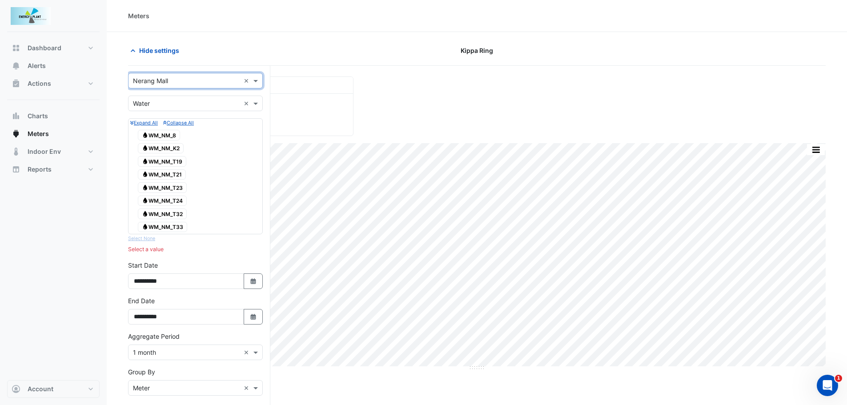
click at [146, 132] on icon "Water" at bounding box center [145, 134] width 7 height 5
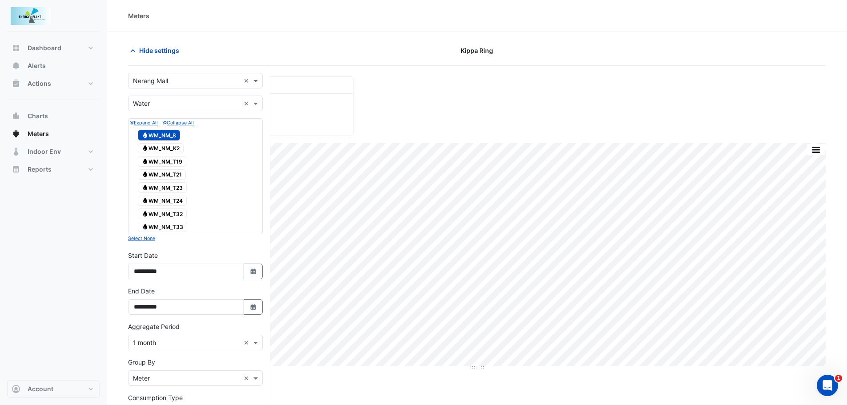
click at [158, 149] on span "Water WM_NM_K2" at bounding box center [161, 148] width 46 height 11
click at [159, 160] on span "Water WM_NM_T19" at bounding box center [162, 161] width 48 height 11
drag, startPoint x: 164, startPoint y: 175, endPoint x: 171, endPoint y: 192, distance: 18.9
click at [164, 175] on span "Water WM_NM_T21" at bounding box center [162, 174] width 48 height 11
click at [172, 192] on span "Water WM_NM_T23" at bounding box center [162, 187] width 49 height 11
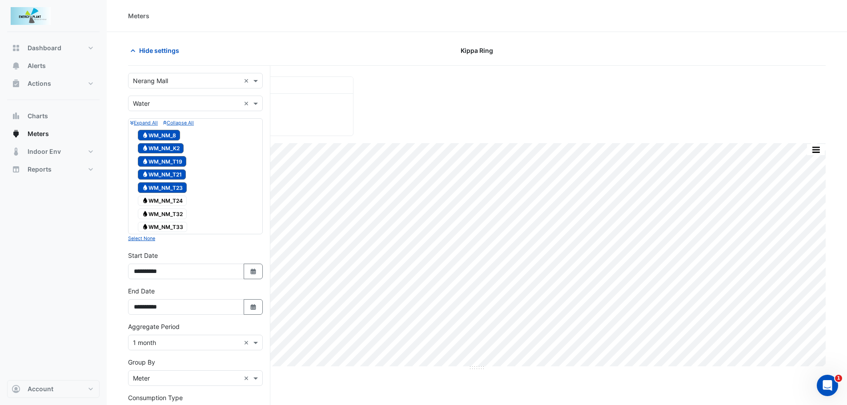
click at [172, 201] on span "Water WM_NM_T24" at bounding box center [162, 201] width 49 height 11
click at [176, 213] on span "Water WM_NM_T32" at bounding box center [162, 213] width 49 height 11
click at [174, 227] on span "Water WM_NM_T33" at bounding box center [162, 227] width 49 height 11
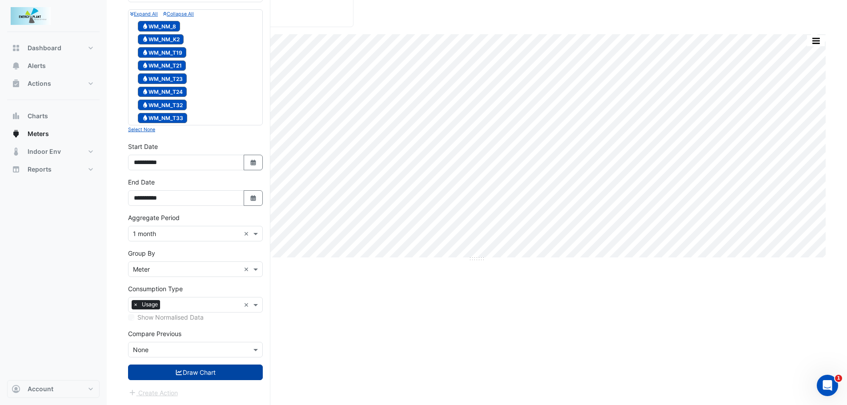
click at [200, 370] on button "Draw Chart" at bounding box center [195, 372] width 135 height 16
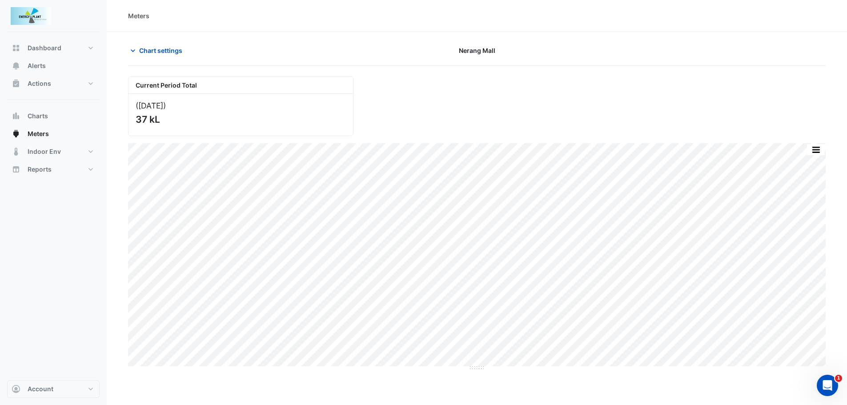
click at [820, 149] on button "button" at bounding box center [816, 149] width 18 height 11
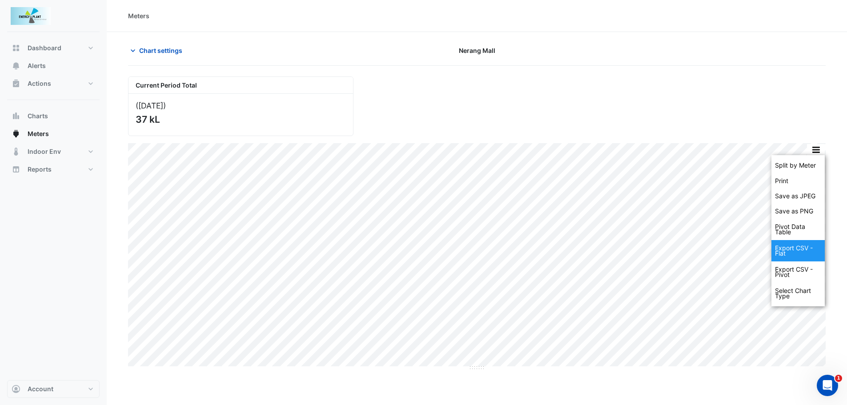
click at [793, 245] on div "Export CSV - Flat" at bounding box center [797, 250] width 53 height 21
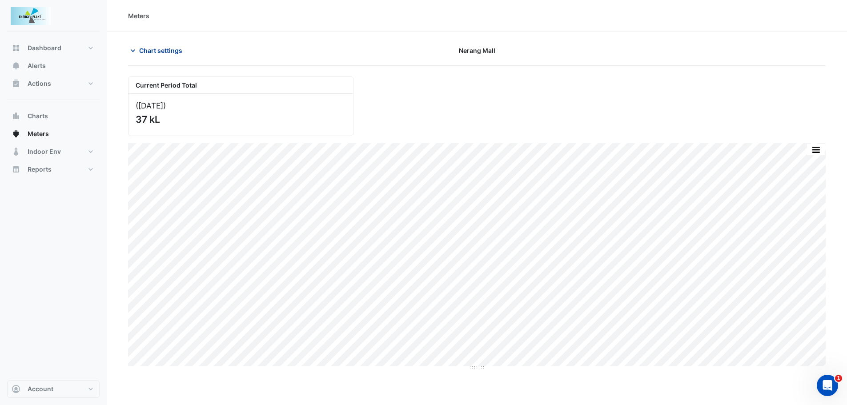
click at [182, 51] on span "Chart settings" at bounding box center [160, 50] width 43 height 9
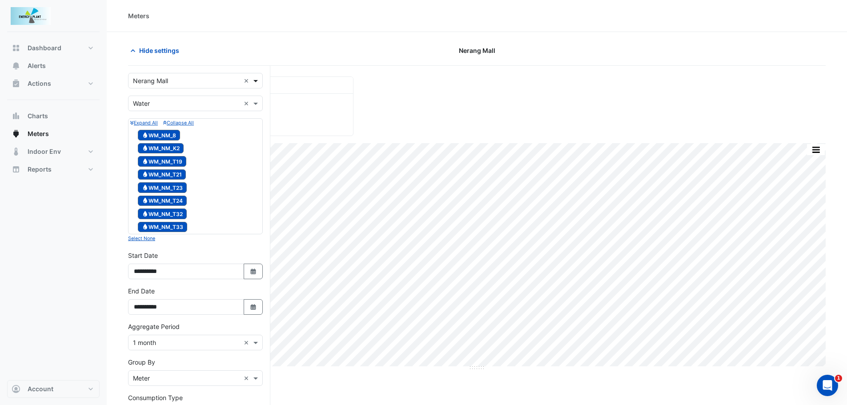
click at [254, 81] on span at bounding box center [256, 80] width 11 height 9
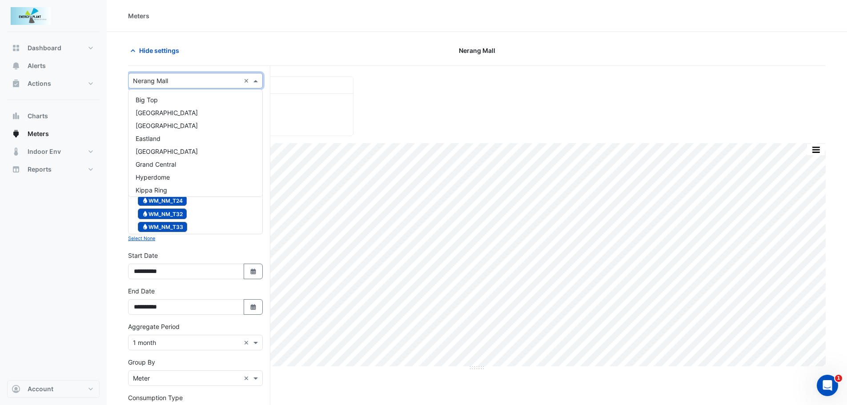
scroll to position [68, 0]
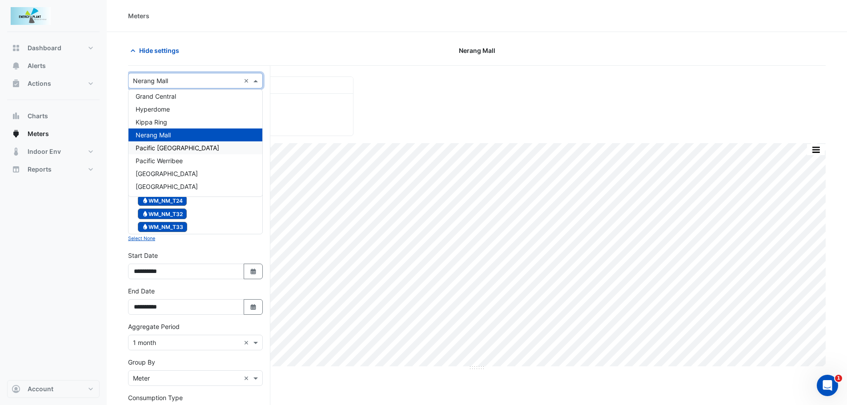
click at [187, 148] on span "Pacific [GEOGRAPHIC_DATA]" at bounding box center [178, 148] width 84 height 8
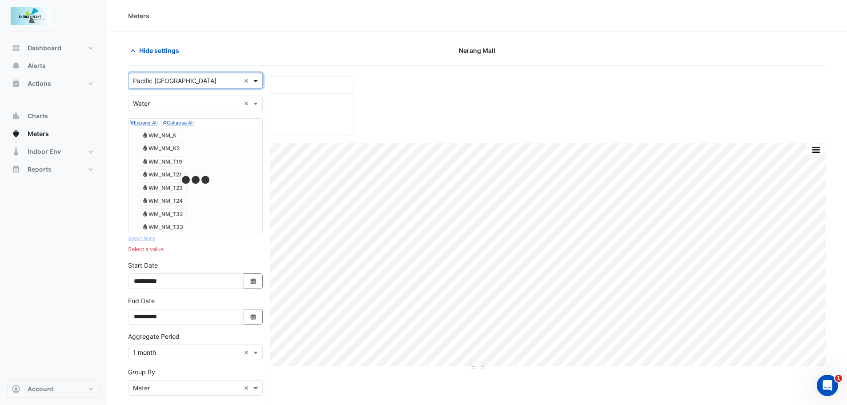
click at [259, 79] on span at bounding box center [256, 80] width 11 height 9
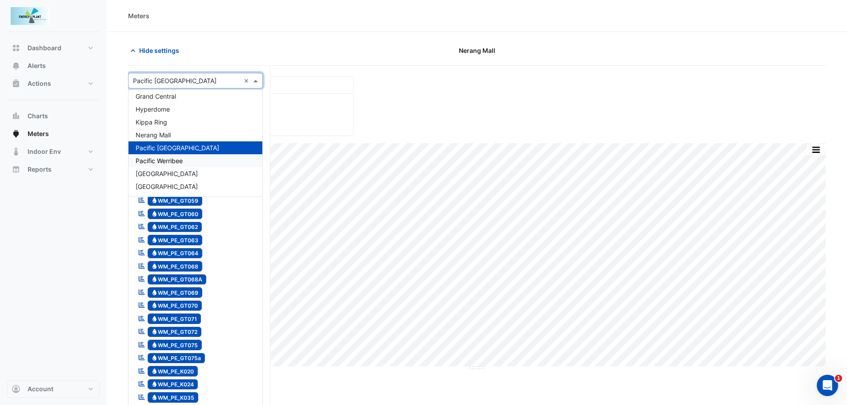
click at [175, 157] on span "Pacific Werribee" at bounding box center [159, 161] width 47 height 8
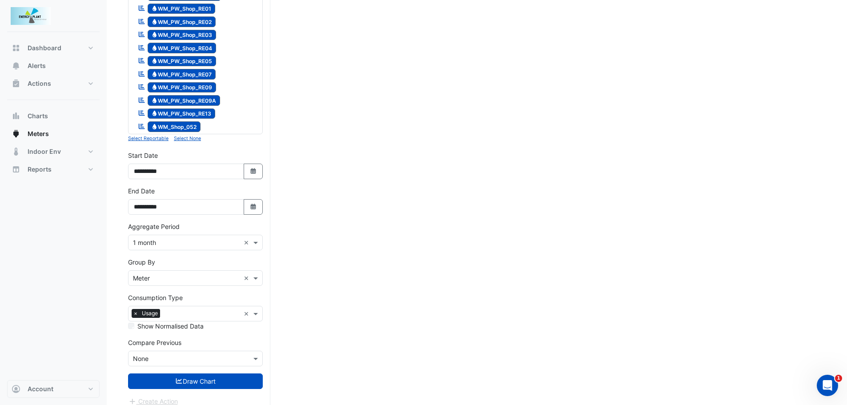
scroll to position [909, 0]
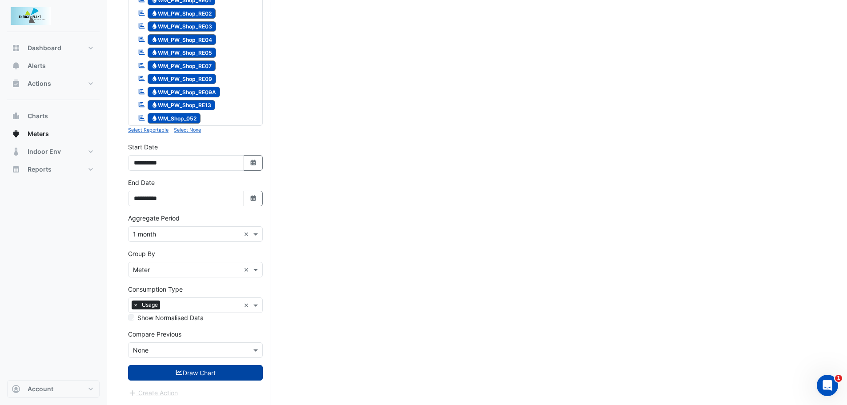
click at [184, 376] on button "Draw Chart" at bounding box center [195, 373] width 135 height 16
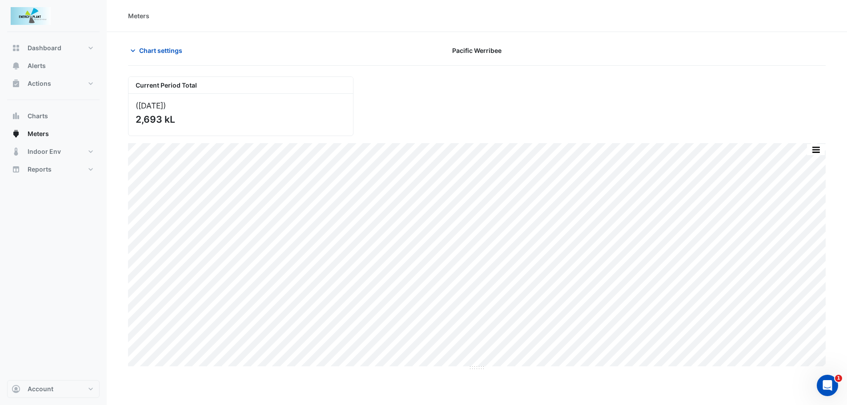
click at [821, 150] on button "button" at bounding box center [816, 149] width 18 height 11
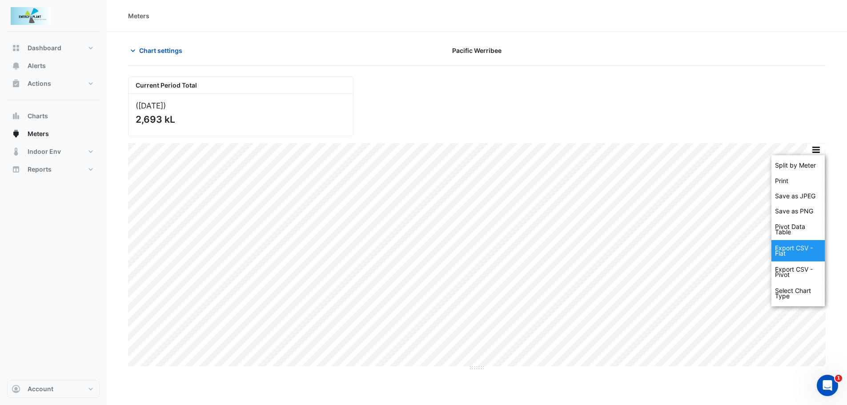
click at [789, 248] on div "Export CSV - Flat" at bounding box center [797, 250] width 53 height 21
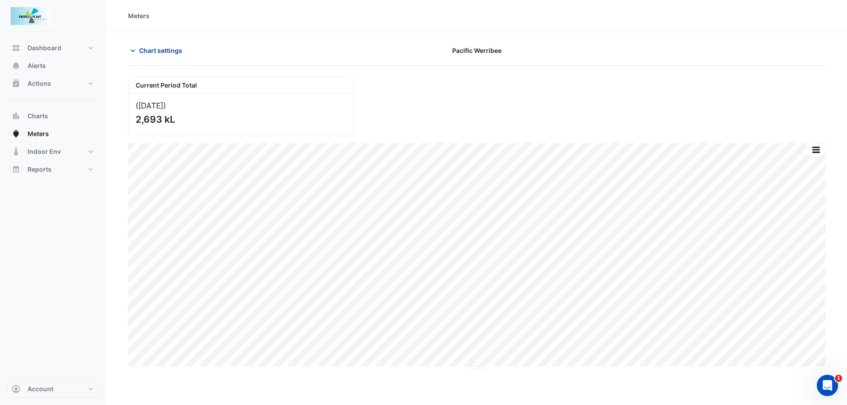
click at [167, 48] on span "Chart settings" at bounding box center [160, 50] width 43 height 9
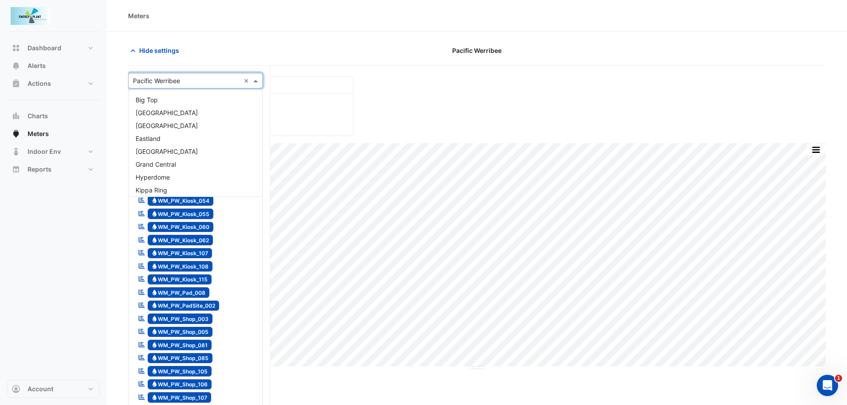
click at [257, 82] on span at bounding box center [256, 80] width 11 height 9
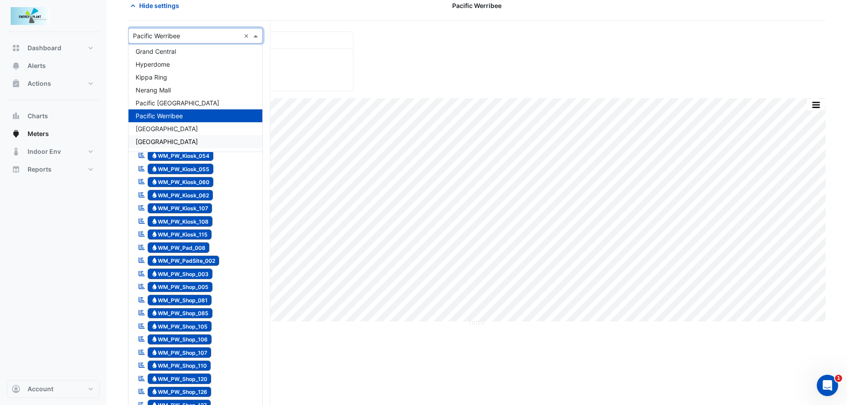
scroll to position [44, 0]
click at [172, 125] on div "[GEOGRAPHIC_DATA]" at bounding box center [195, 129] width 134 height 13
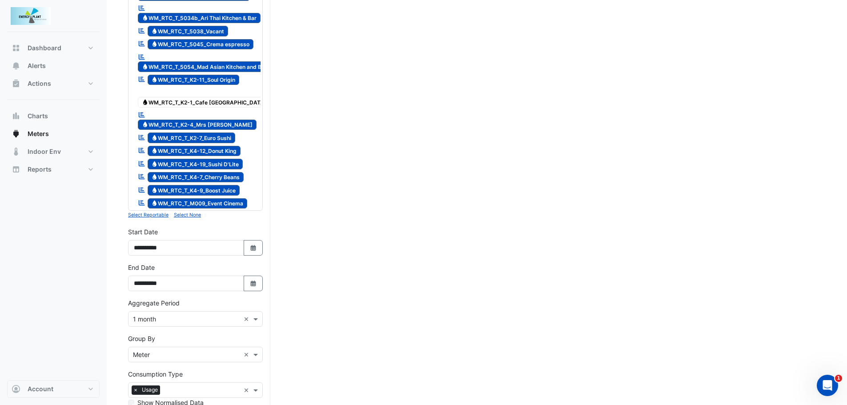
scroll to position [1106, 0]
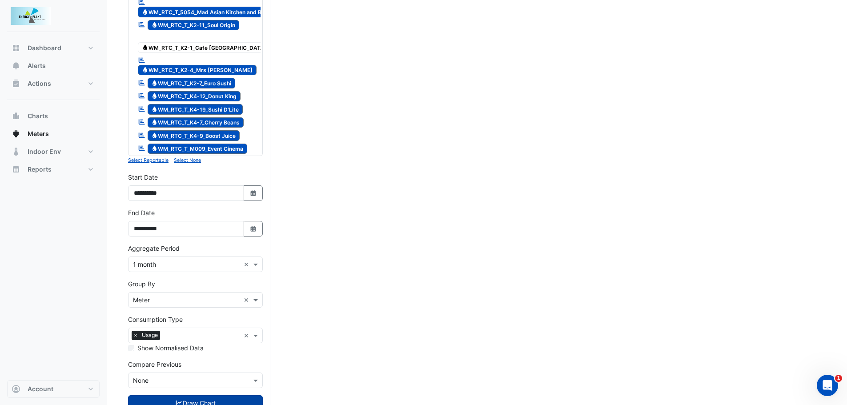
click at [204, 395] on button "Draw Chart" at bounding box center [195, 403] width 135 height 16
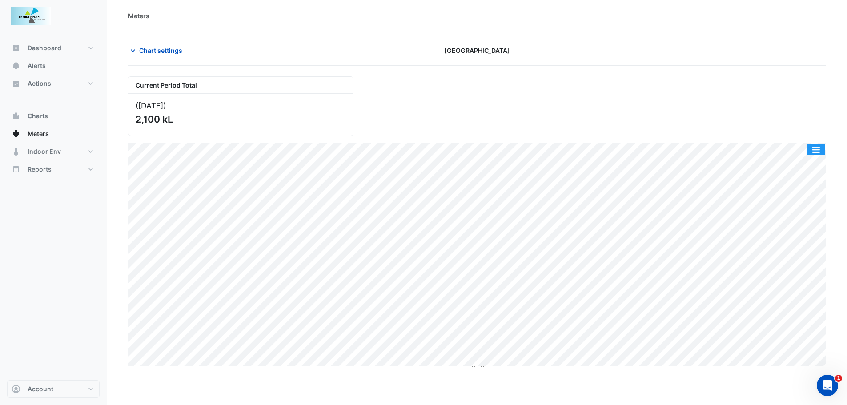
click at [817, 149] on button "button" at bounding box center [816, 149] width 18 height 11
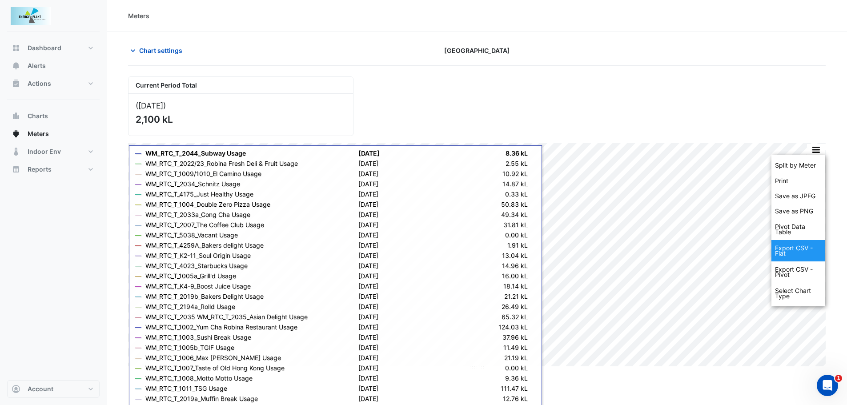
click at [785, 251] on div "Export CSV - Flat" at bounding box center [797, 250] width 53 height 21
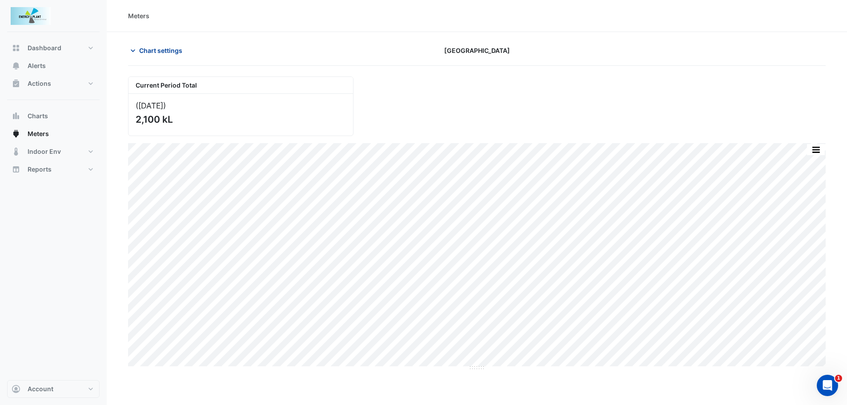
click at [167, 51] on span "Chart settings" at bounding box center [160, 50] width 43 height 9
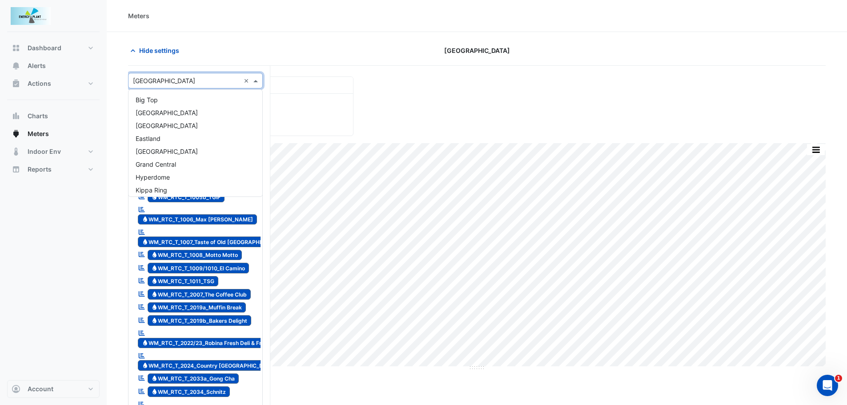
click at [260, 80] on span at bounding box center [256, 80] width 11 height 9
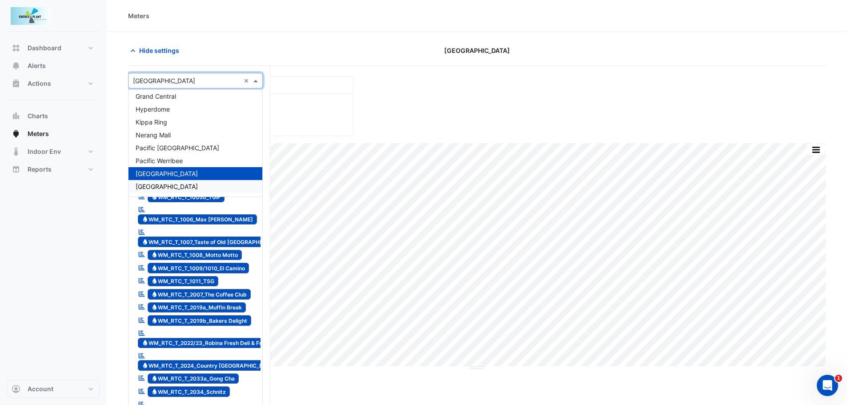
click at [187, 188] on span "[GEOGRAPHIC_DATA]" at bounding box center [167, 187] width 62 height 8
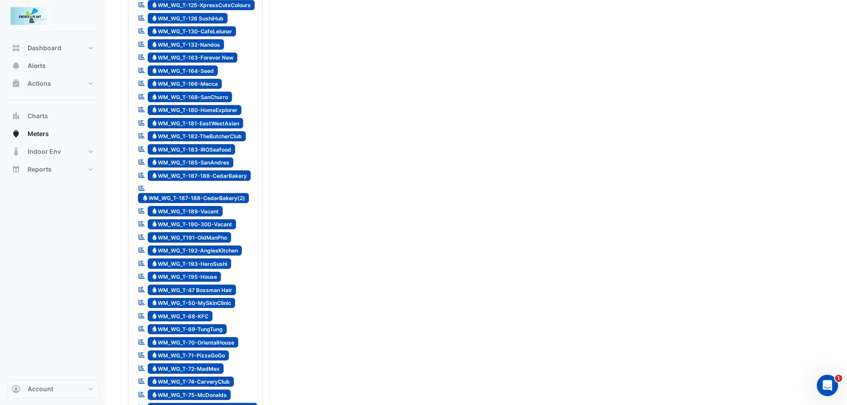
scroll to position [1155, 0]
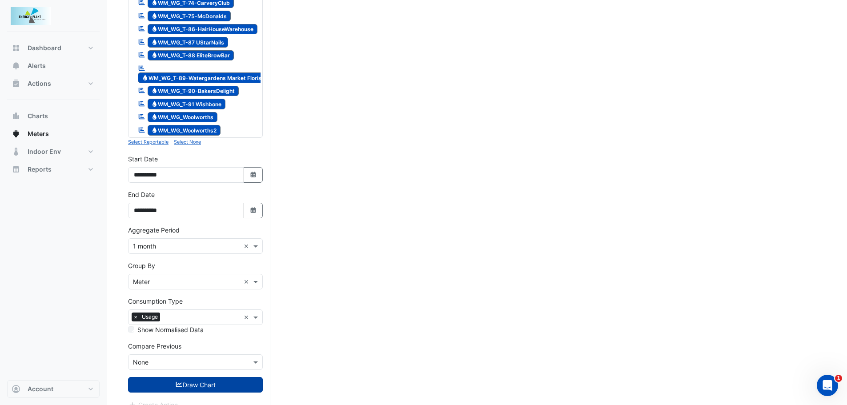
click at [194, 377] on button "Draw Chart" at bounding box center [195, 385] width 135 height 16
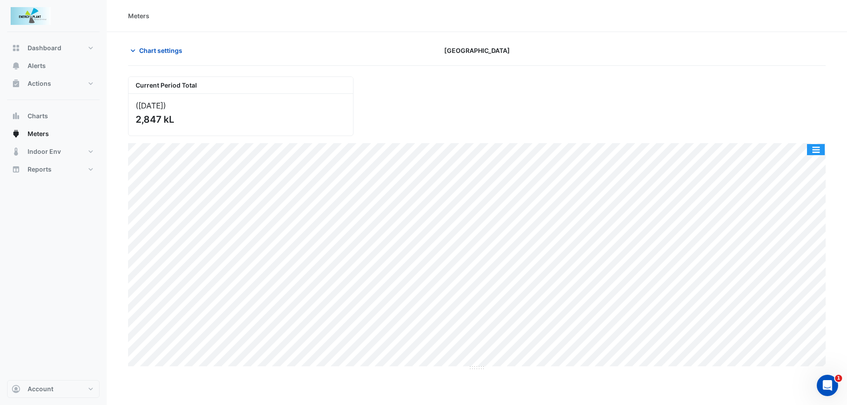
click at [821, 147] on button "button" at bounding box center [816, 149] width 18 height 11
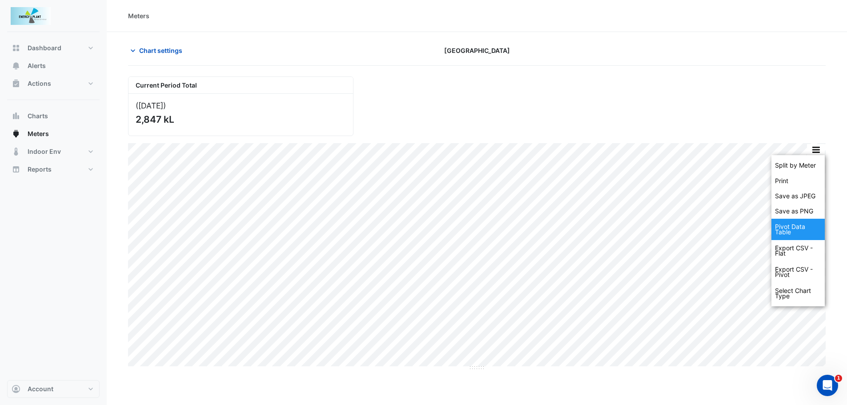
click at [792, 250] on div "Export CSV - Flat" at bounding box center [797, 250] width 53 height 21
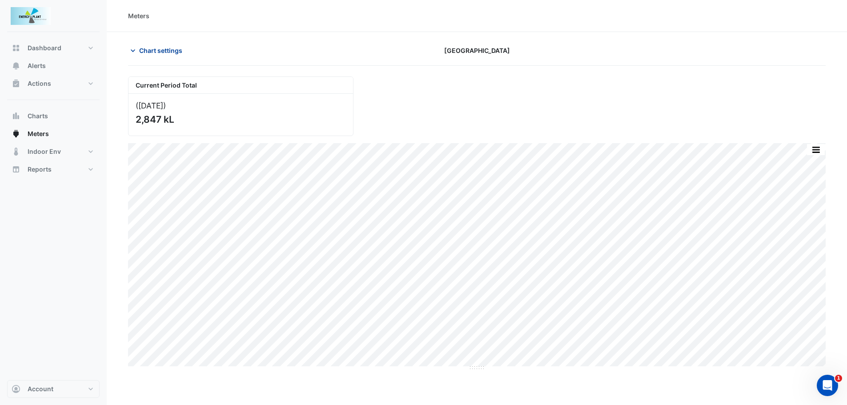
click at [138, 52] on button "Chart settings" at bounding box center [158, 51] width 60 height 16
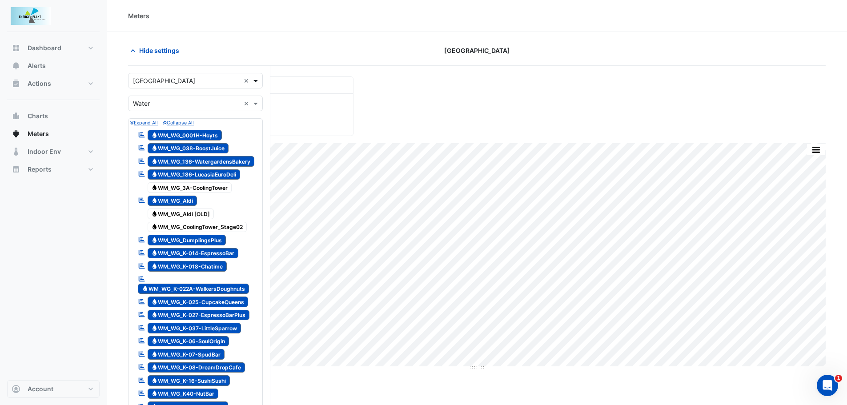
click at [260, 79] on span at bounding box center [256, 80] width 11 height 9
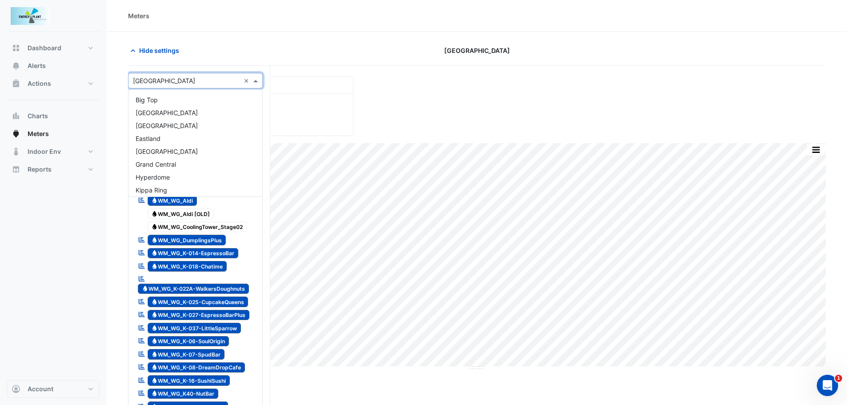
scroll to position [68, 0]
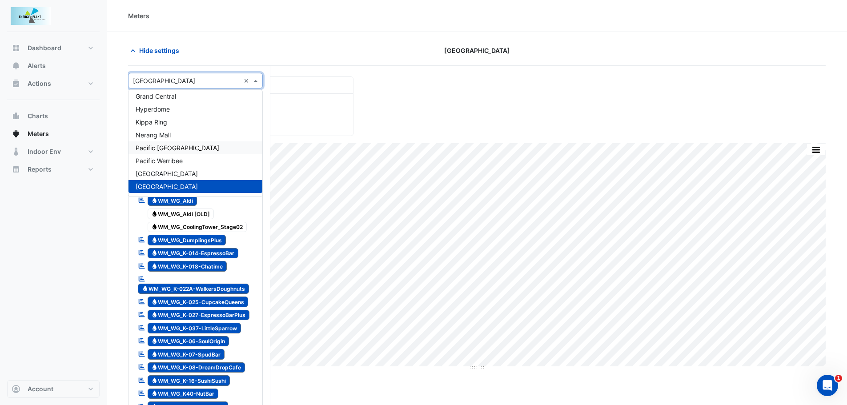
click at [179, 148] on span "Pacific [GEOGRAPHIC_DATA]" at bounding box center [178, 148] width 84 height 8
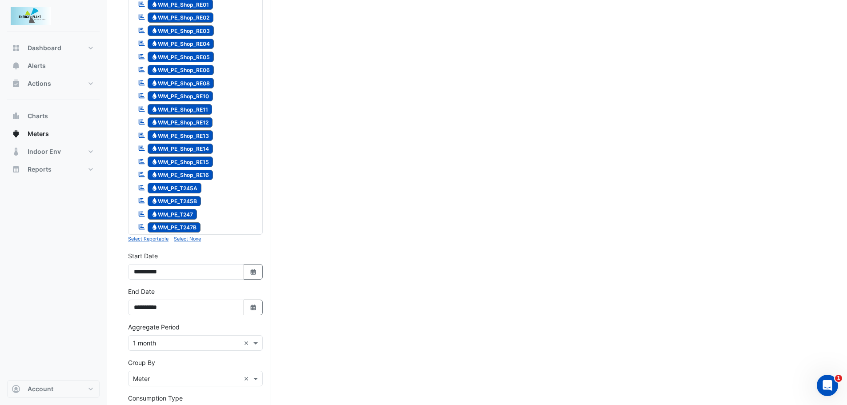
scroll to position [1156, 0]
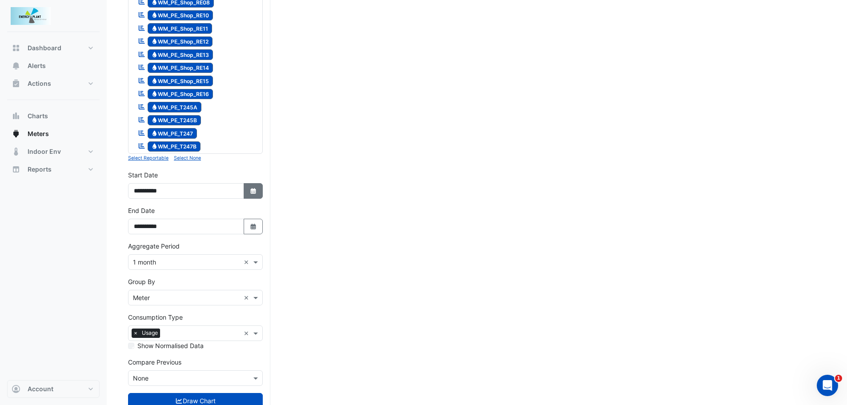
click at [256, 193] on icon "Select Date" at bounding box center [253, 191] width 8 height 6
select select "*"
select select "****"
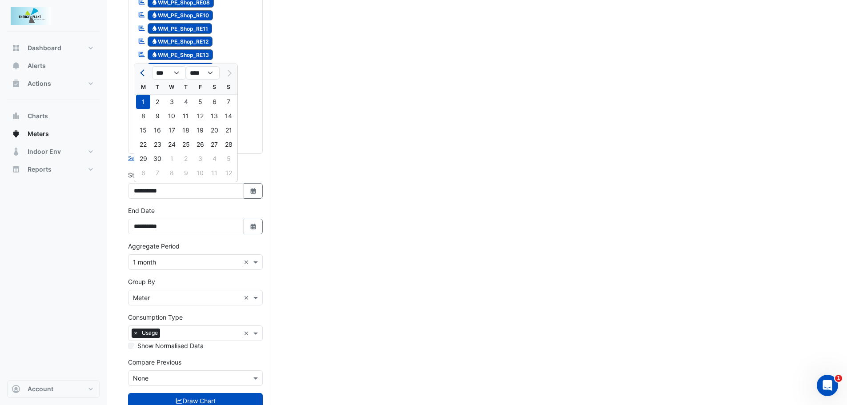
click at [144, 72] on span "Previous month" at bounding box center [143, 73] width 7 height 7
select select "*"
click at [162, 100] on div "1" at bounding box center [157, 102] width 14 height 14
type input "**********"
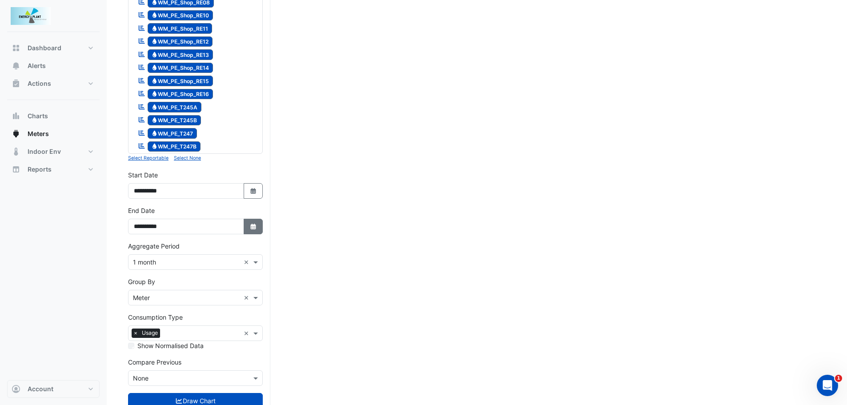
click at [250, 224] on icon "Select Date" at bounding box center [253, 227] width 8 height 6
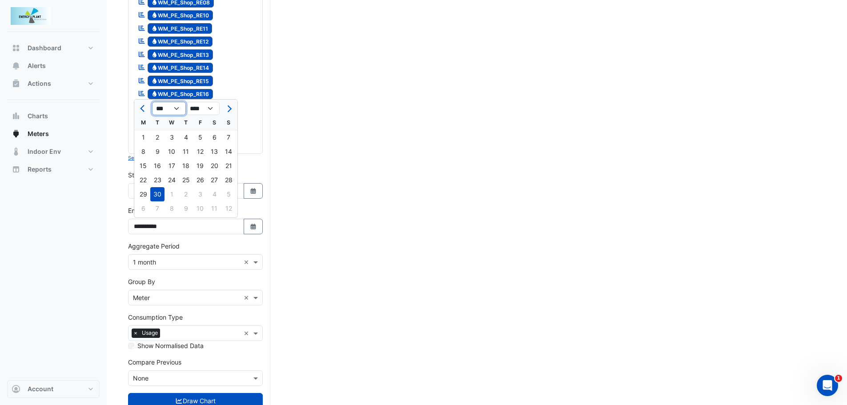
click at [175, 110] on select "*** *** *** *** *** ***" at bounding box center [169, 108] width 34 height 13
select select "*"
click at [152, 102] on select "*** *** *** *** *** ***" at bounding box center [169, 108] width 34 height 13
click at [160, 136] on div "1" at bounding box center [157, 137] width 14 height 14
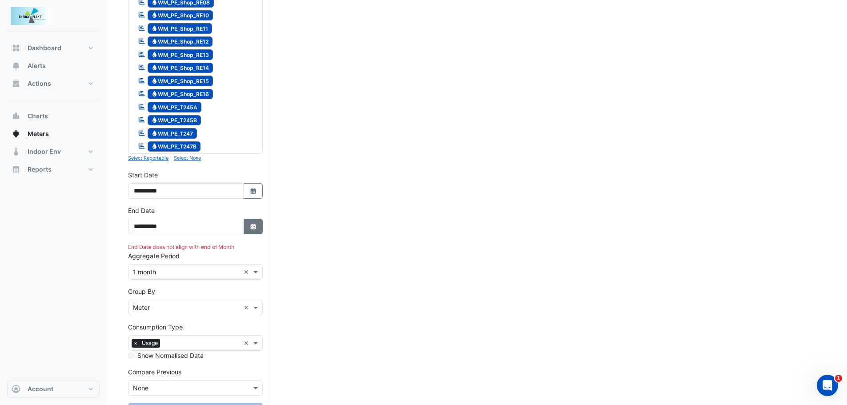
click at [253, 222] on button "Select Date" at bounding box center [254, 227] width 20 height 16
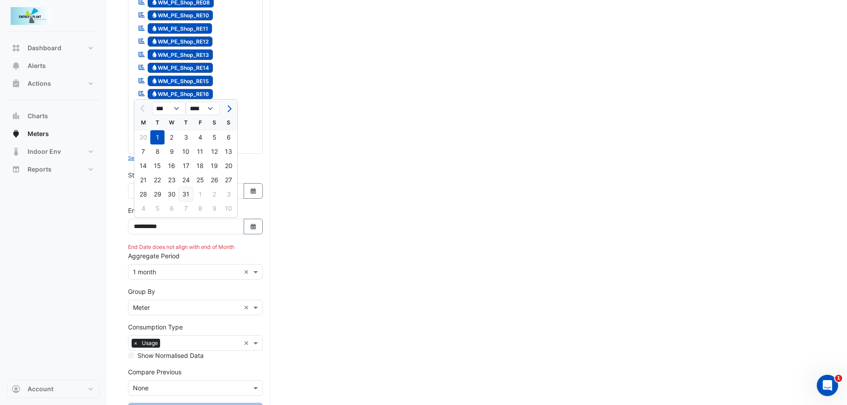
click at [188, 195] on div "31" at bounding box center [186, 194] width 14 height 14
type input "**********"
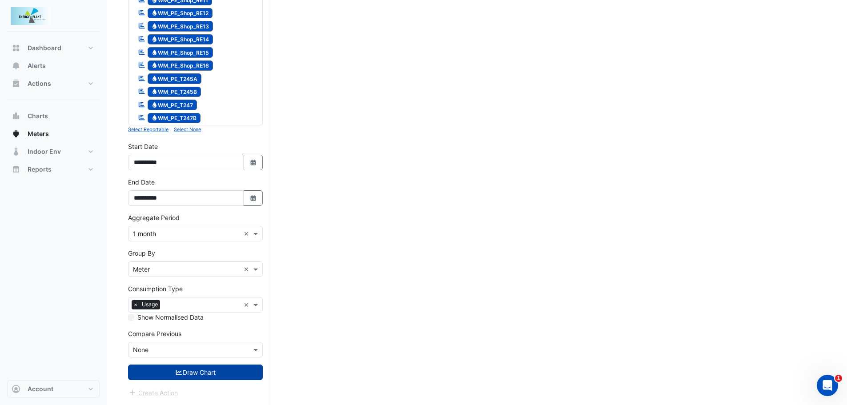
click at [197, 368] on button "Draw Chart" at bounding box center [195, 372] width 135 height 16
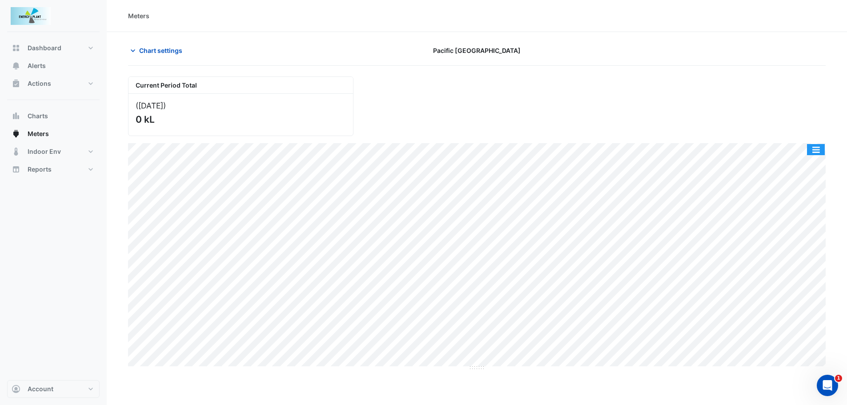
click at [815, 151] on button "button" at bounding box center [816, 149] width 18 height 11
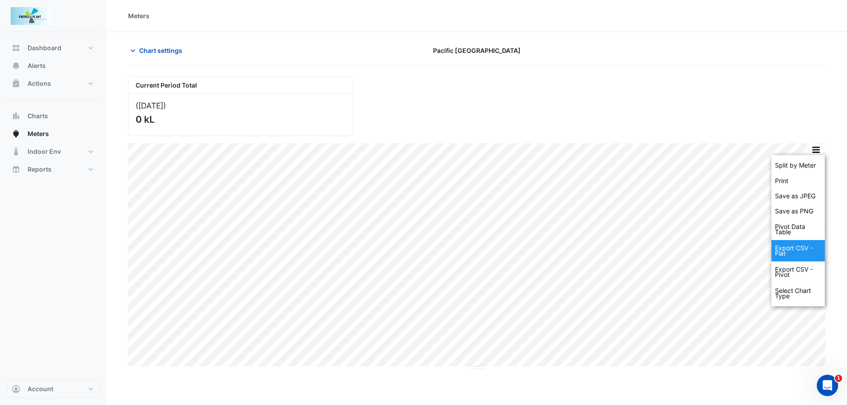
click at [795, 246] on div "Export CSV - Flat" at bounding box center [797, 250] width 53 height 21
